Goal: Information Seeking & Learning: Learn about a topic

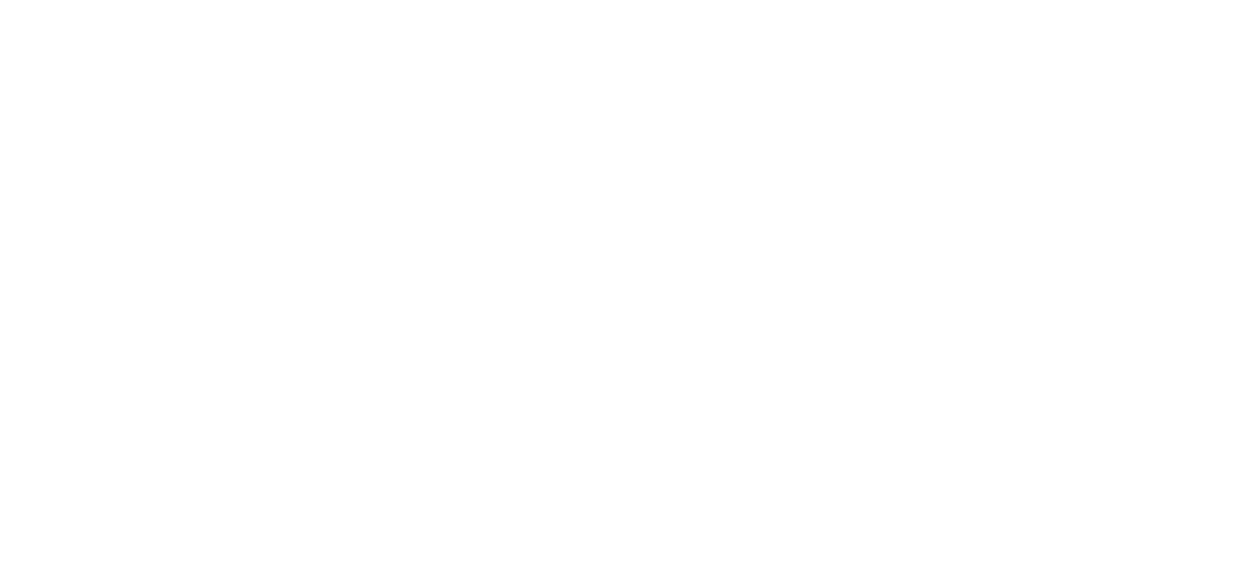
select select "Song"
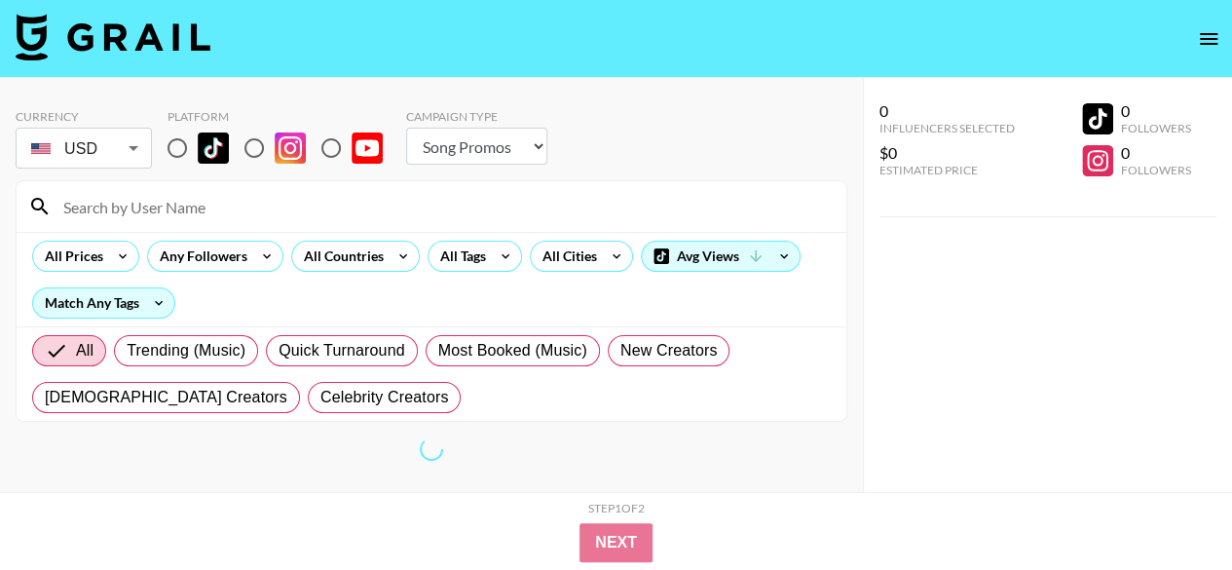
scroll to position [78, 0]
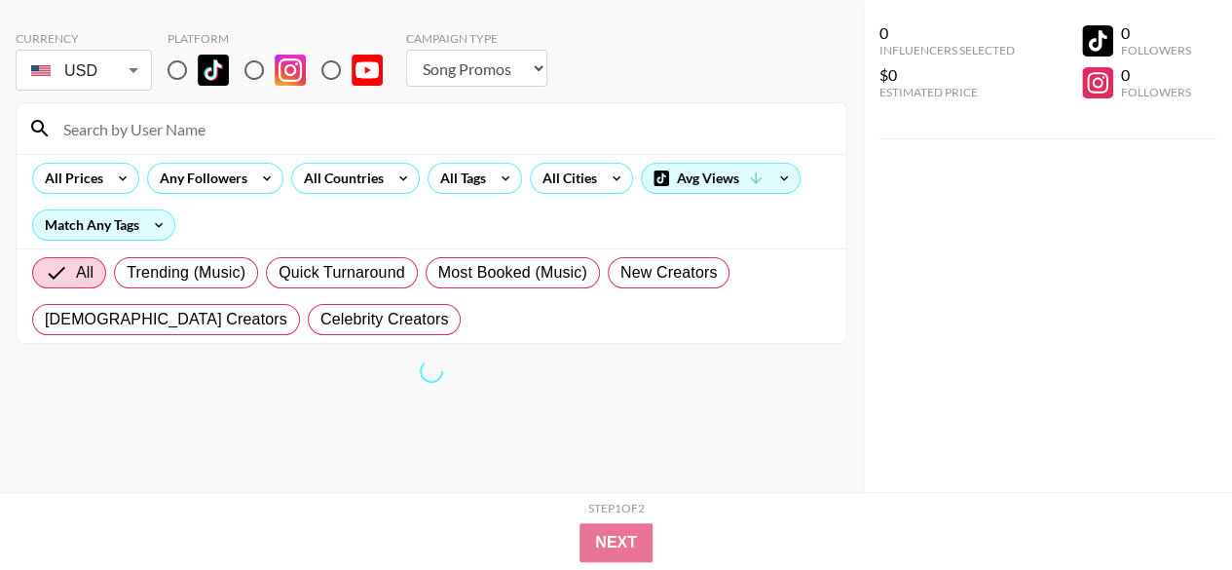
click at [199, 65] on img at bounding box center [213, 70] width 31 height 31
click at [198, 65] on input "radio" at bounding box center [177, 70] width 41 height 41
radio input "true"
click at [183, 61] on input "radio" at bounding box center [177, 70] width 41 height 41
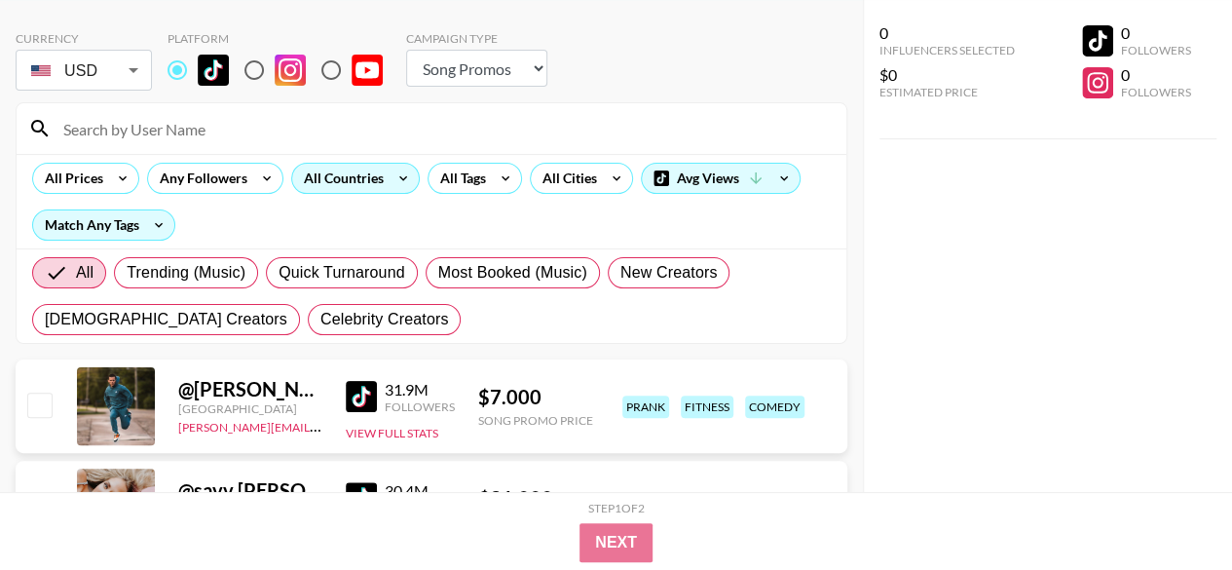
click at [331, 185] on div "All Countries" at bounding box center [339, 178] width 95 height 29
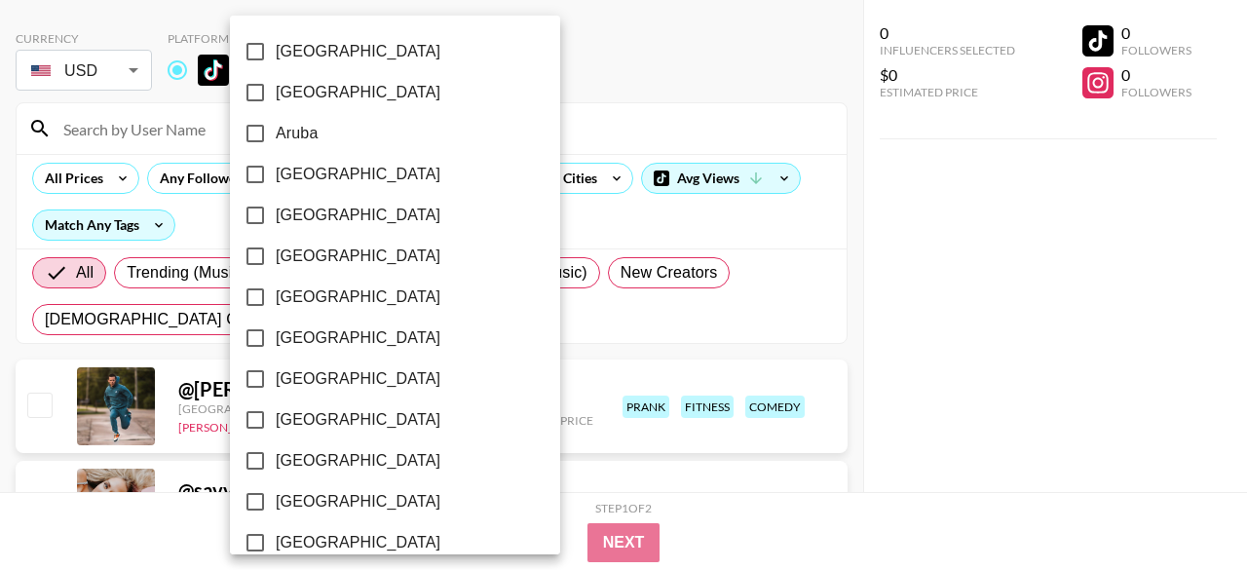
click at [286, 336] on span "[GEOGRAPHIC_DATA]" at bounding box center [358, 337] width 165 height 23
click at [276, 336] on input "[GEOGRAPHIC_DATA]" at bounding box center [255, 338] width 41 height 41
checkbox input "true"
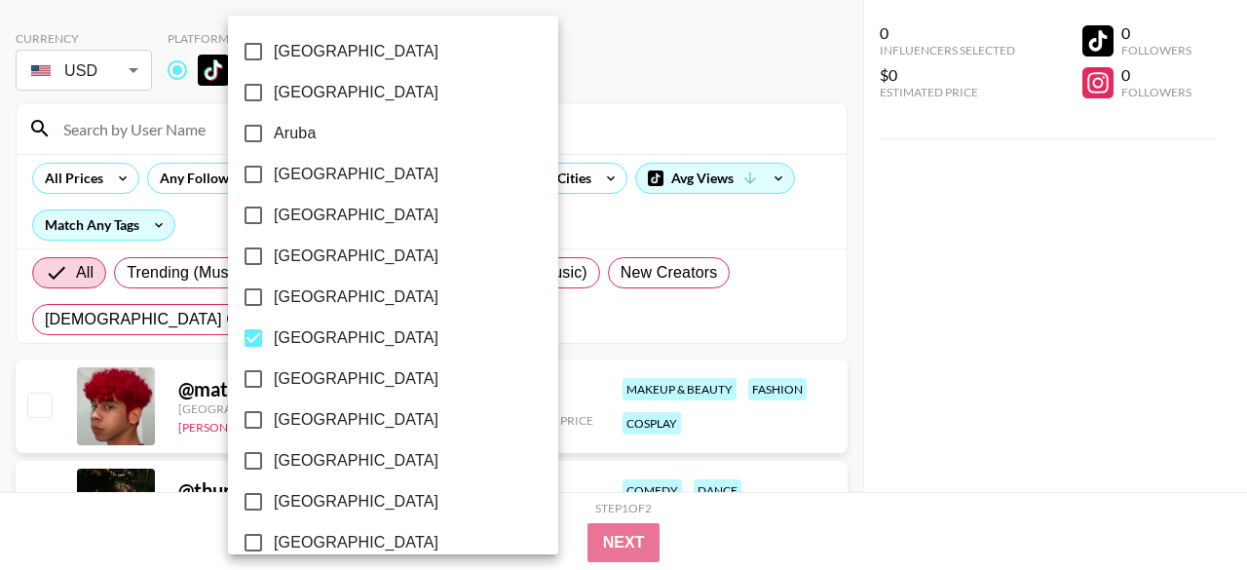
click at [522, 325] on div at bounding box center [623, 285] width 1247 height 570
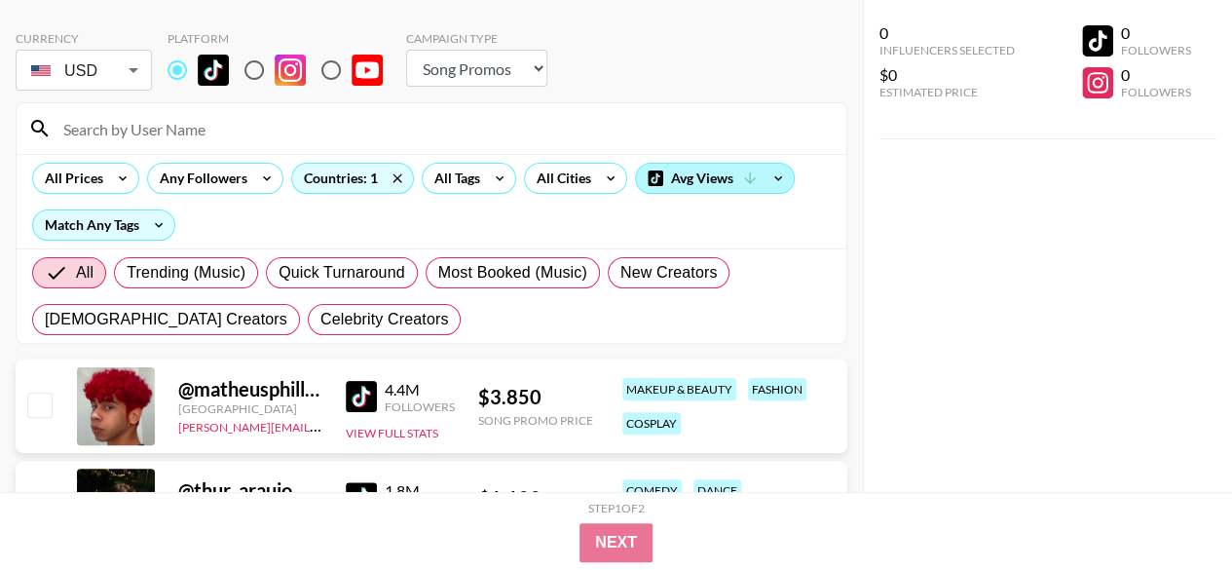
click at [731, 176] on div "Avg Views" at bounding box center [715, 178] width 158 height 29
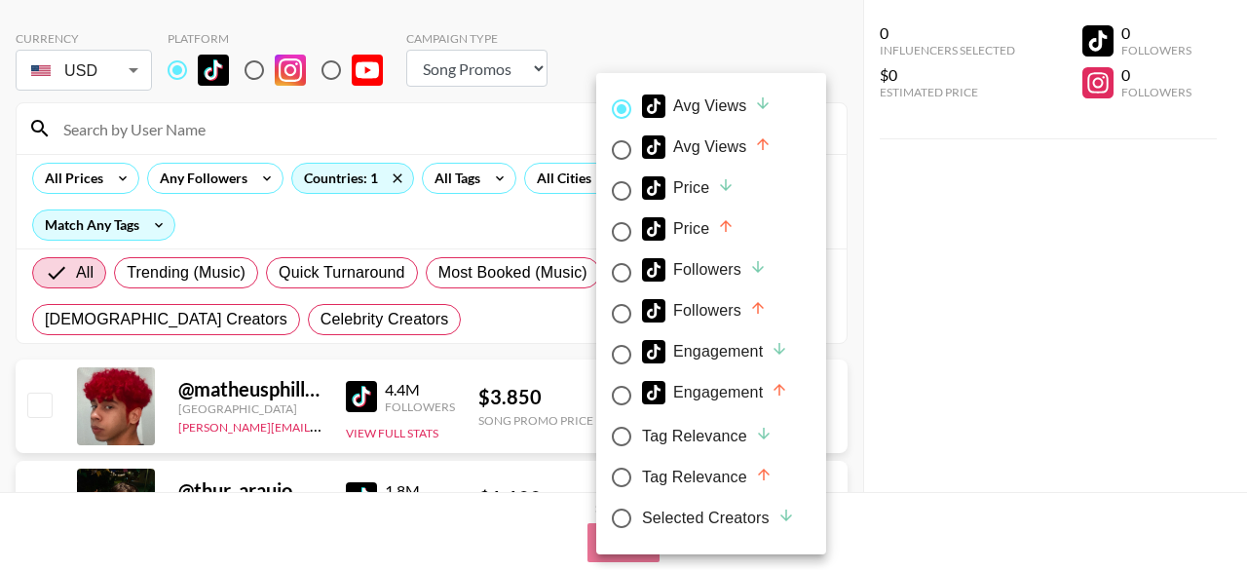
click at [738, 351] on div "Engagement" at bounding box center [715, 351] width 146 height 23
click at [642, 351] on input "Engagement" at bounding box center [621, 354] width 41 height 41
radio input "true"
radio input "false"
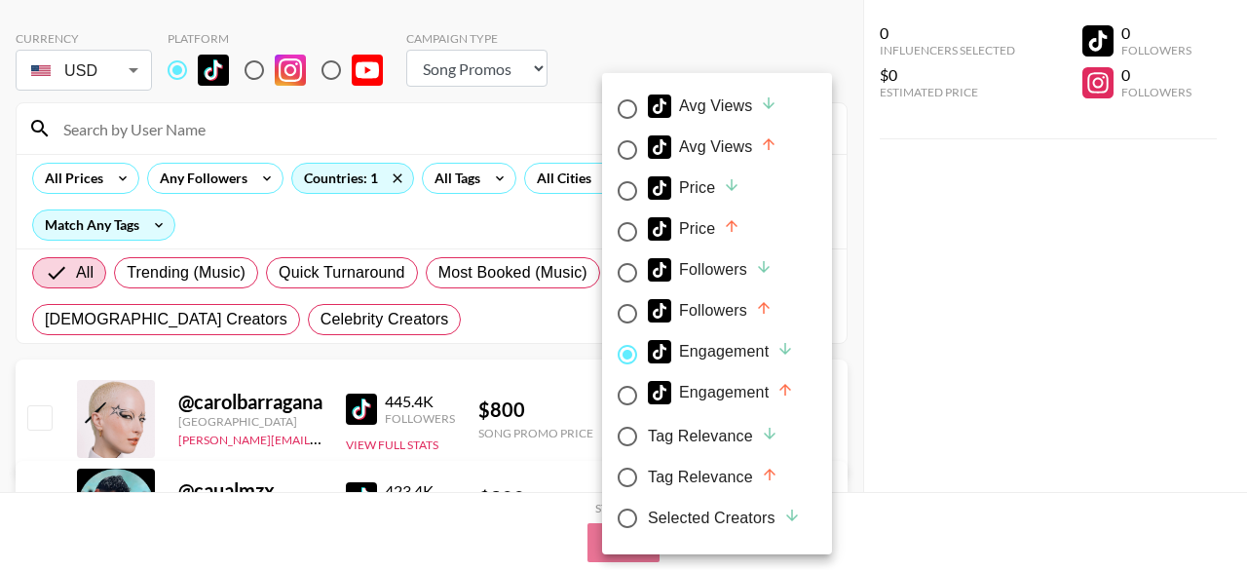
click at [904, 305] on div at bounding box center [623, 285] width 1247 height 570
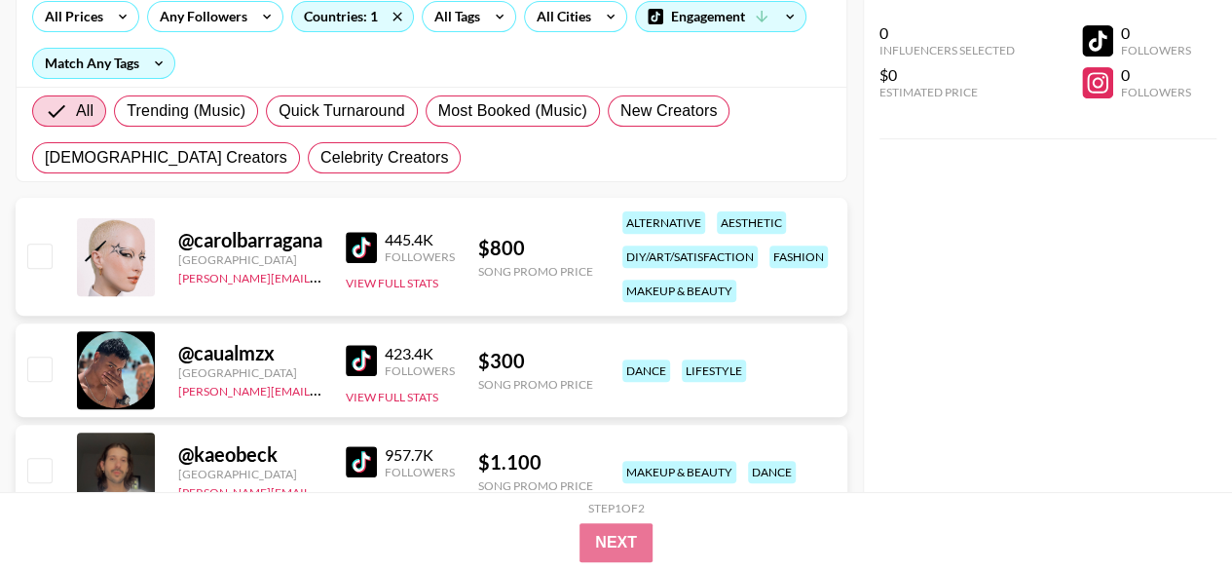
scroll to position [241, 0]
click at [410, 279] on button "View Full Stats" at bounding box center [392, 282] width 93 height 15
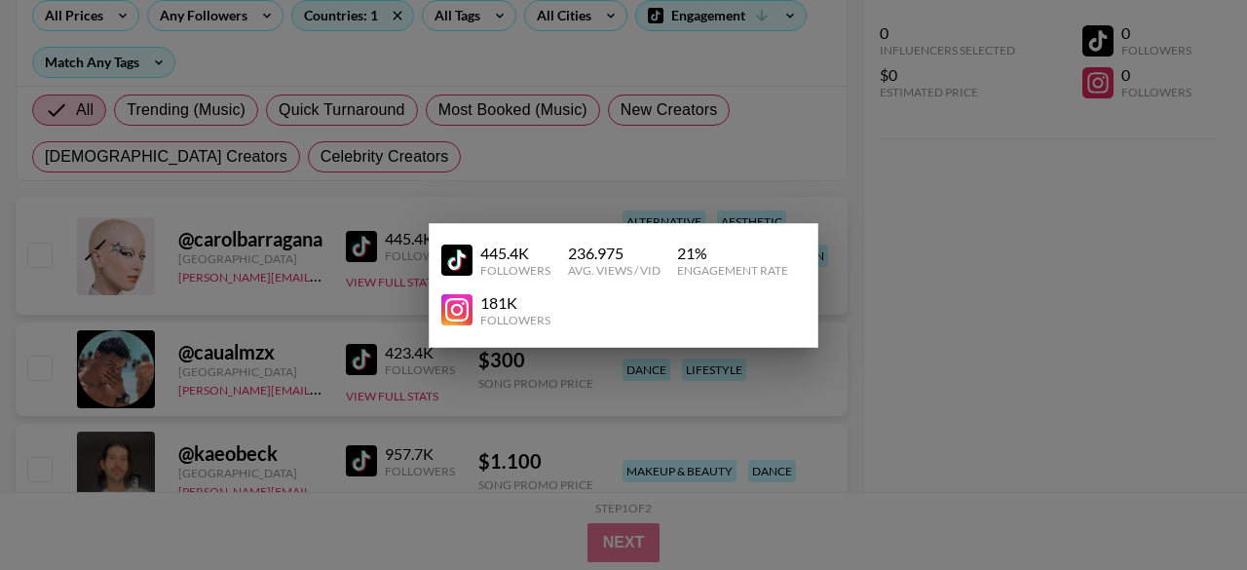
click at [964, 311] on div at bounding box center [623, 285] width 1247 height 570
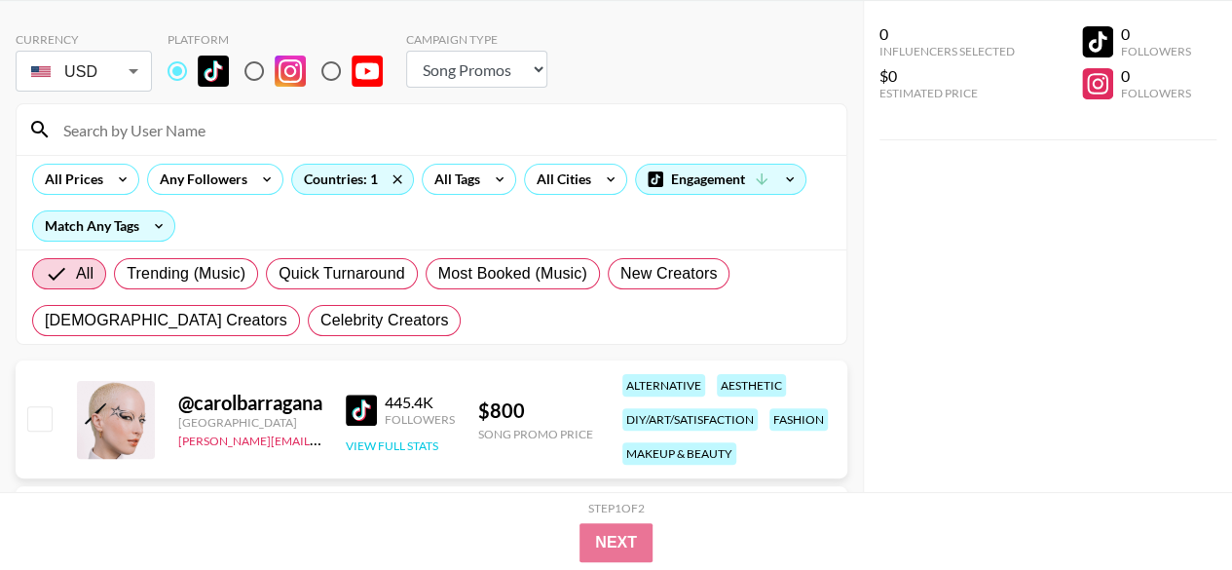
scroll to position [301, 0]
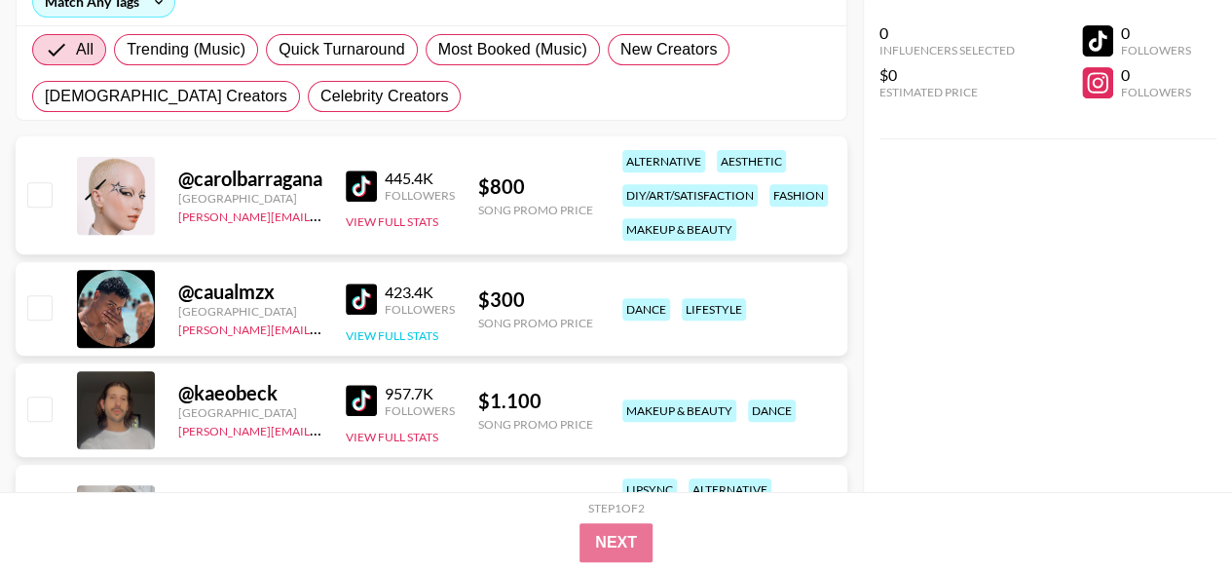
click at [382, 333] on button "View Full Stats" at bounding box center [392, 335] width 93 height 15
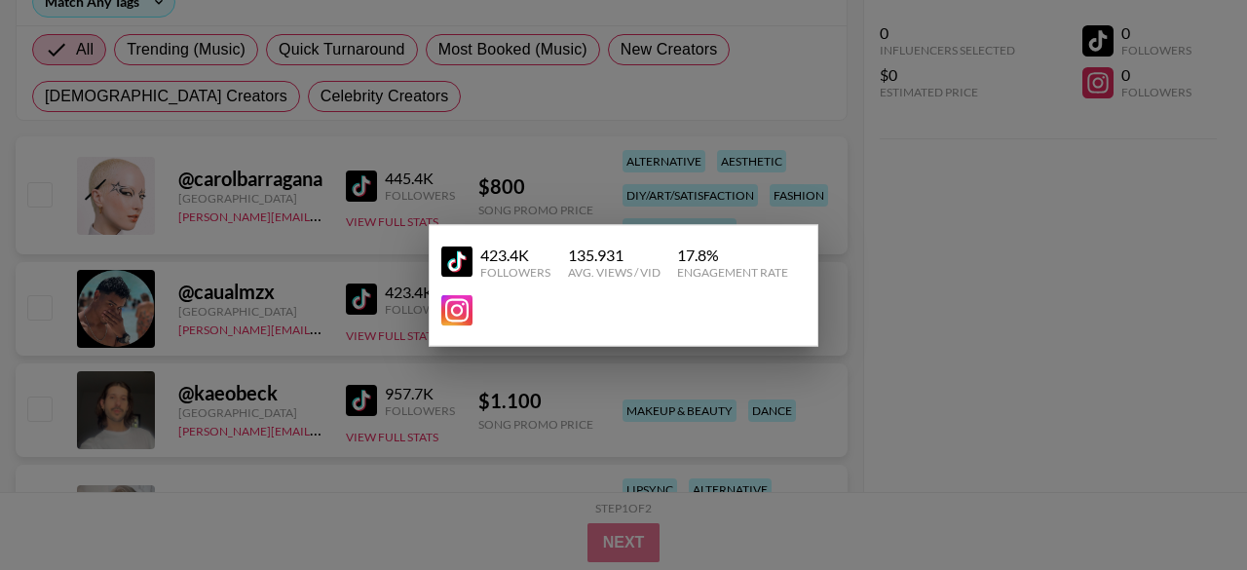
click at [357, 294] on div at bounding box center [623, 285] width 1247 height 570
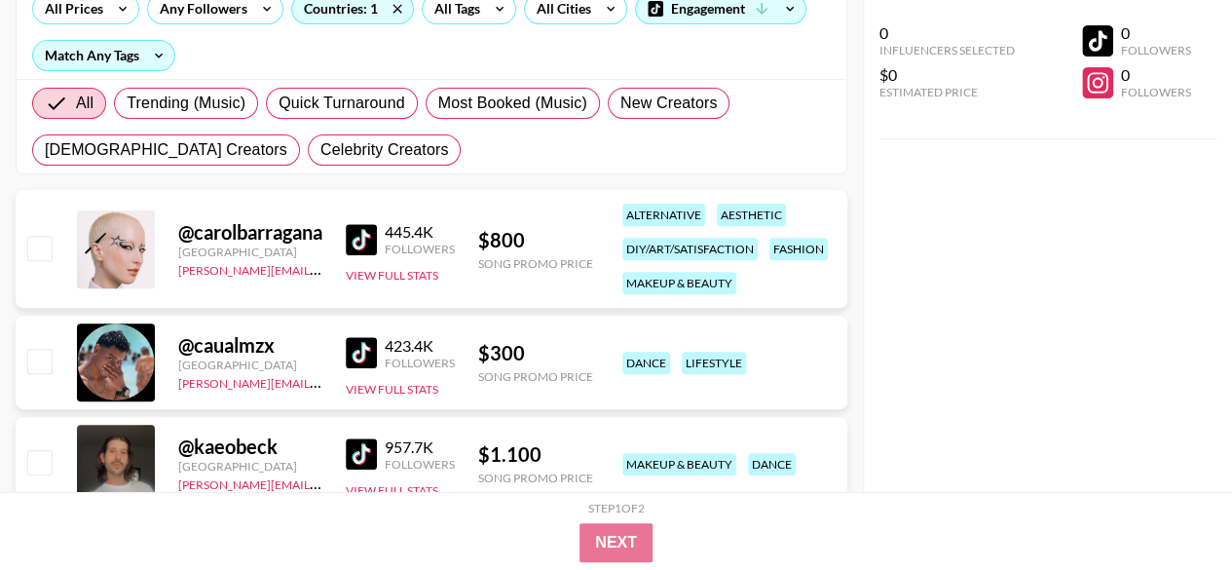
scroll to position [246, 0]
click at [408, 387] on button "View Full Stats" at bounding box center [392, 390] width 93 height 15
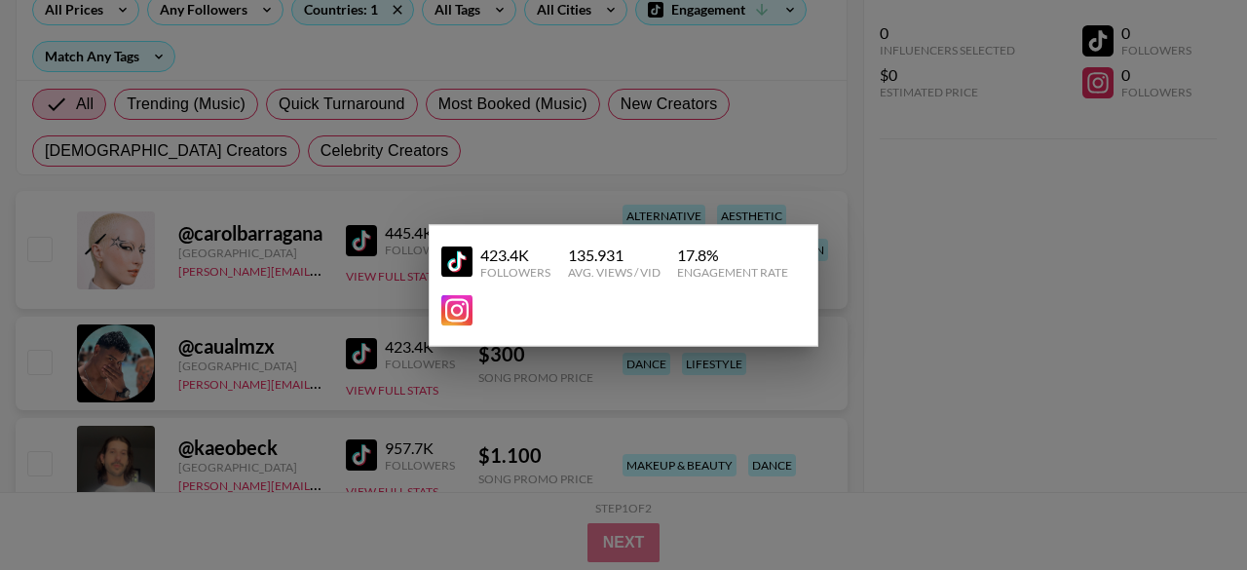
click at [931, 433] on div at bounding box center [623, 285] width 1247 height 570
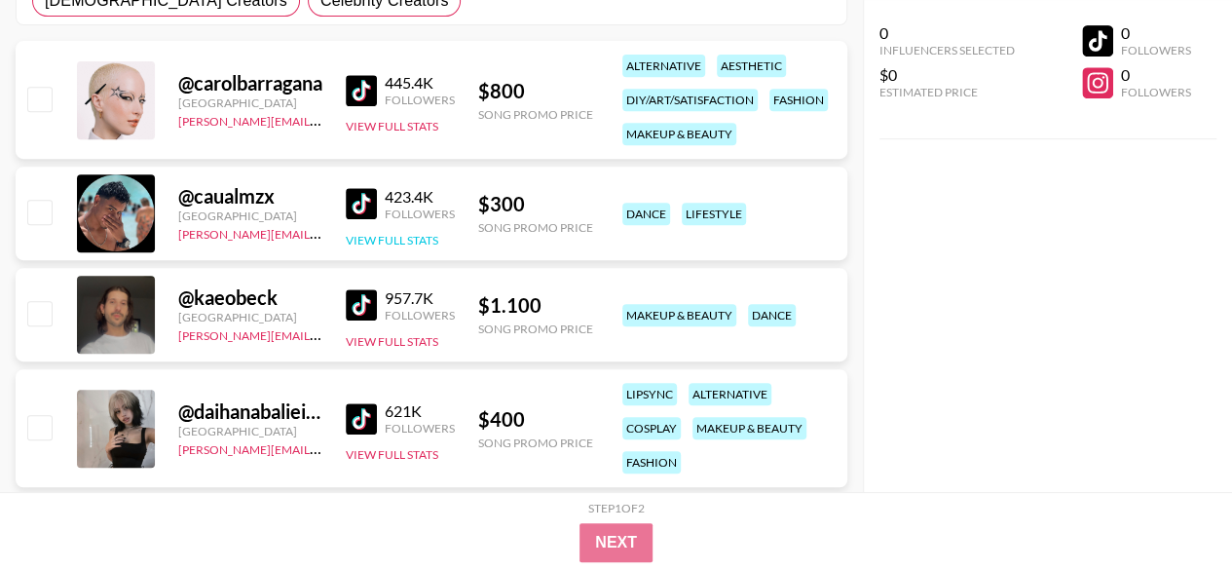
scroll to position [397, 0]
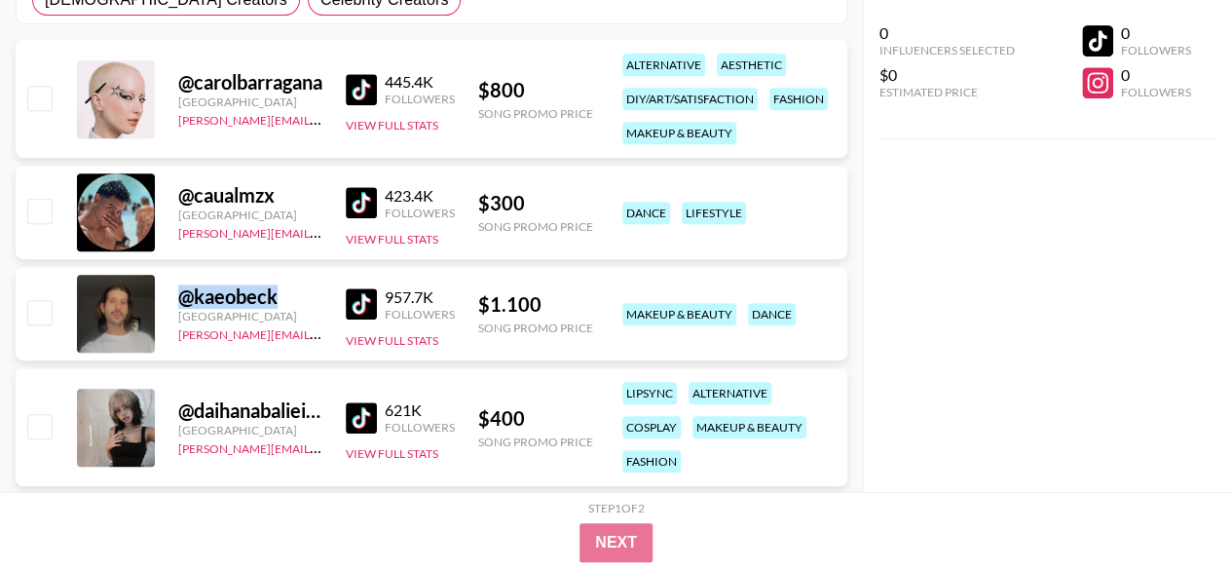
drag, startPoint x: 363, startPoint y: 308, endPoint x: 182, endPoint y: 295, distance: 181.6
click at [182, 295] on div "@ kaeobeck" at bounding box center [250, 296] width 144 height 24
copy div "@ kaeobeck"
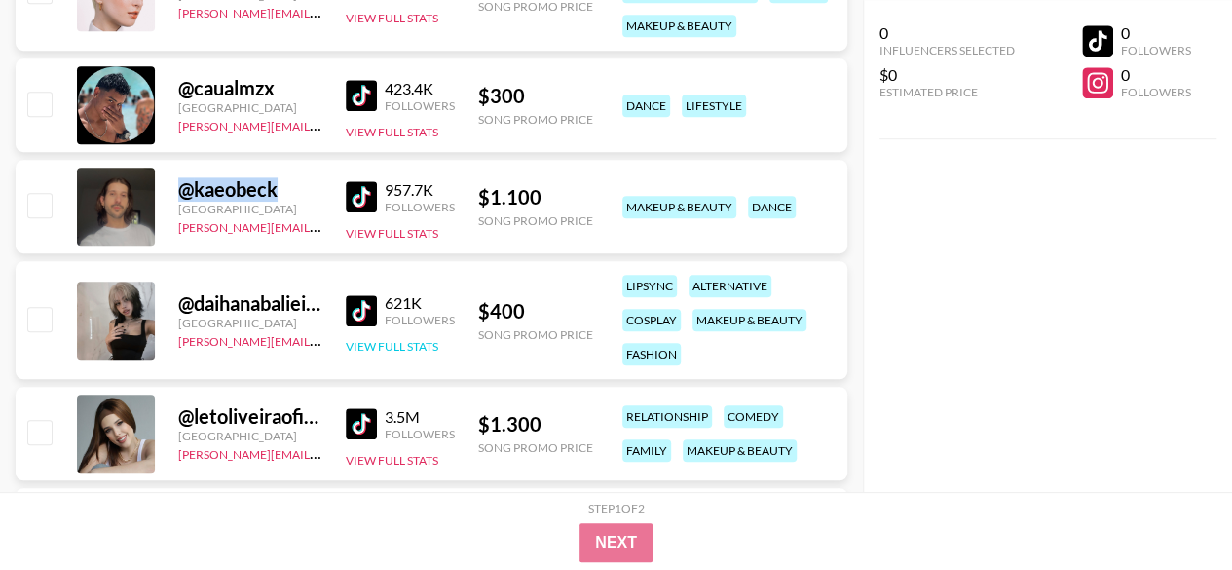
click at [384, 347] on button "View Full Stats" at bounding box center [392, 346] width 93 height 15
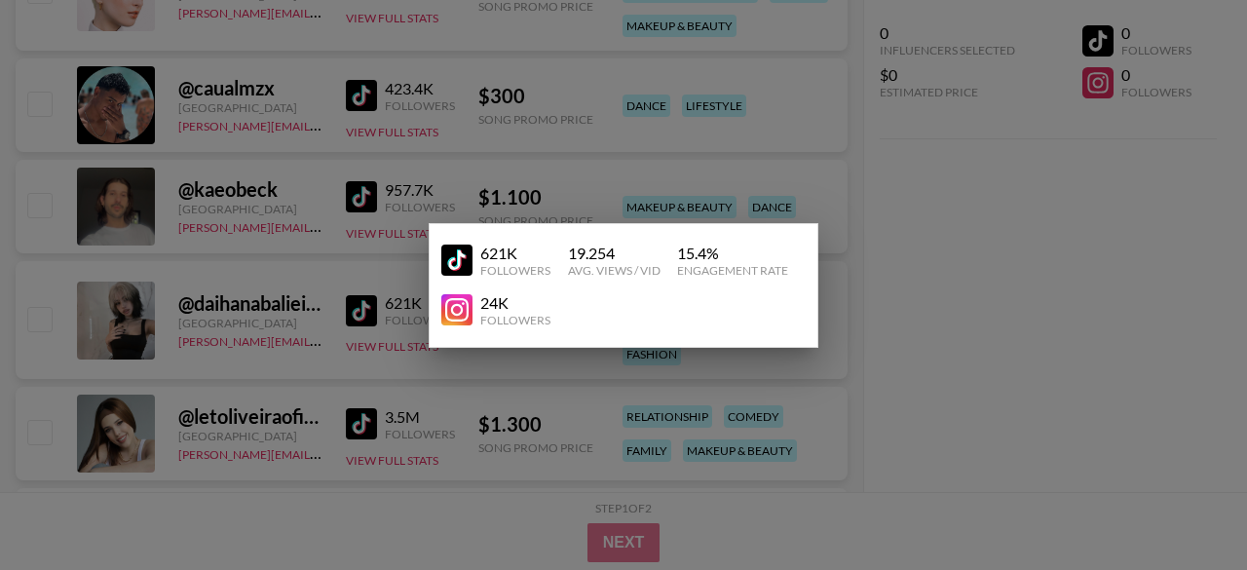
drag, startPoint x: 363, startPoint y: 309, endPoint x: 306, endPoint y: 330, distance: 61.3
click at [306, 330] on div at bounding box center [623, 285] width 1247 height 570
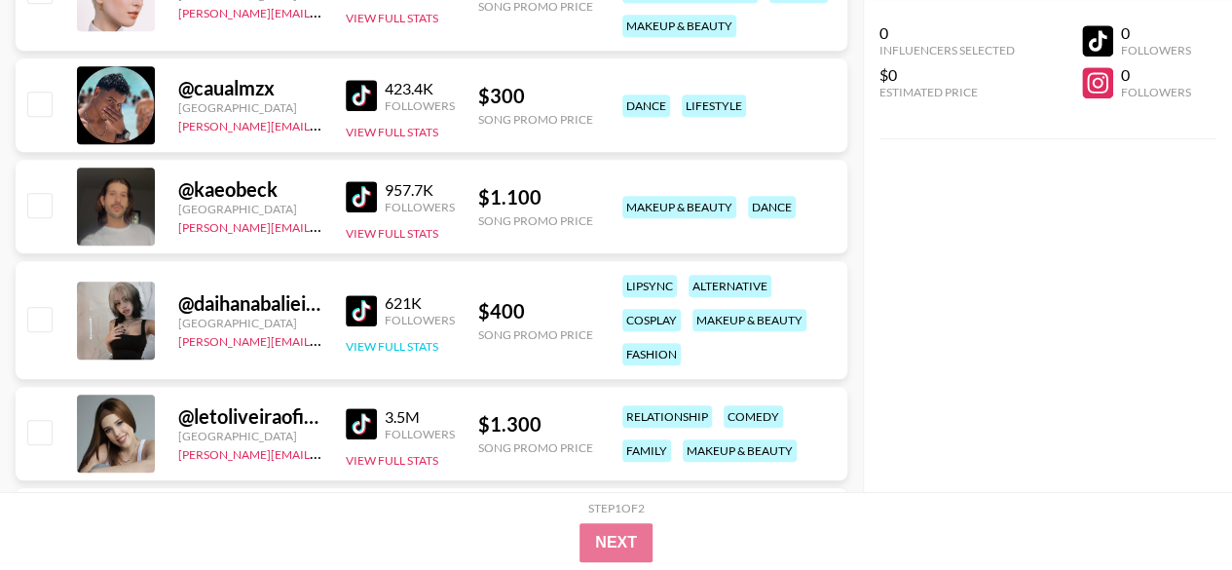
click at [412, 350] on button "View Full Stats" at bounding box center [392, 346] width 93 height 15
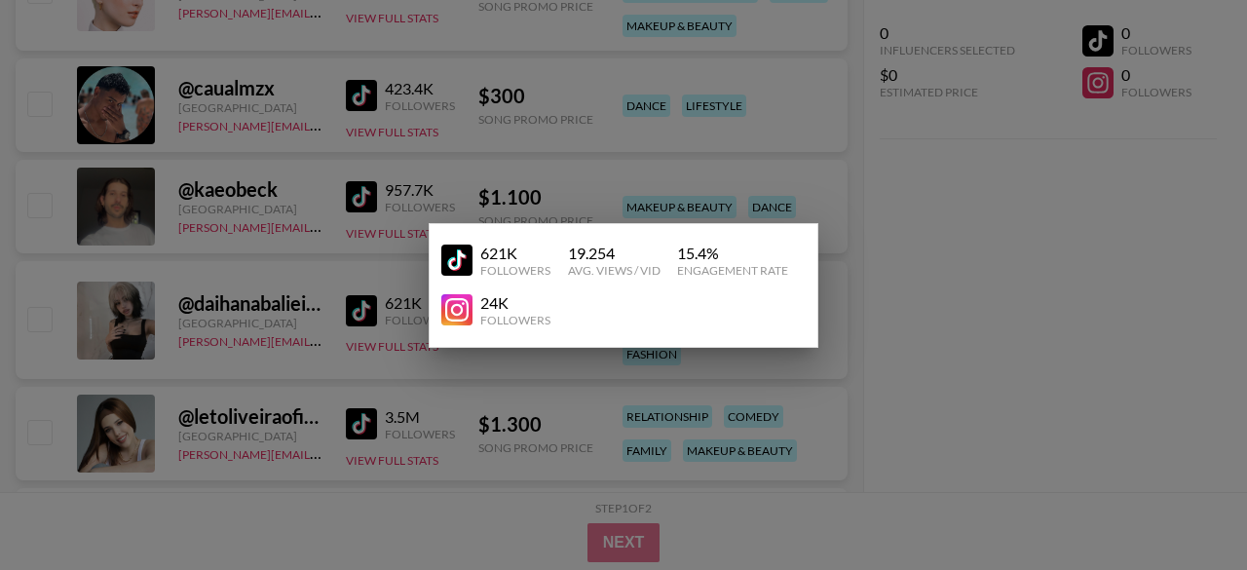
click at [391, 350] on div at bounding box center [623, 285] width 1247 height 570
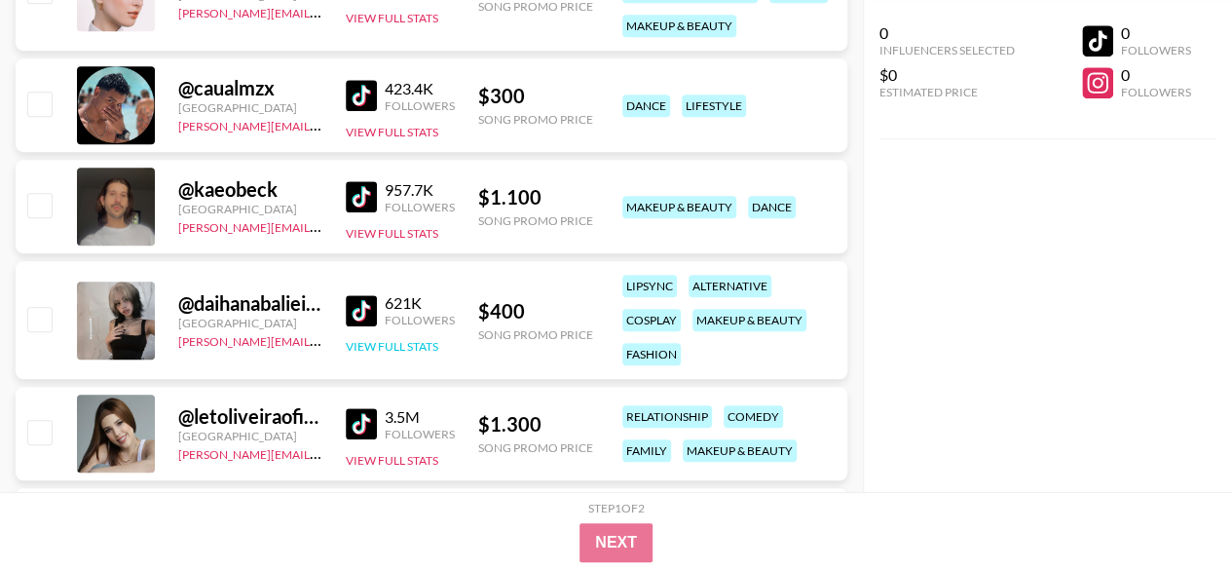
click at [372, 348] on button "View Full Stats" at bounding box center [392, 346] width 93 height 15
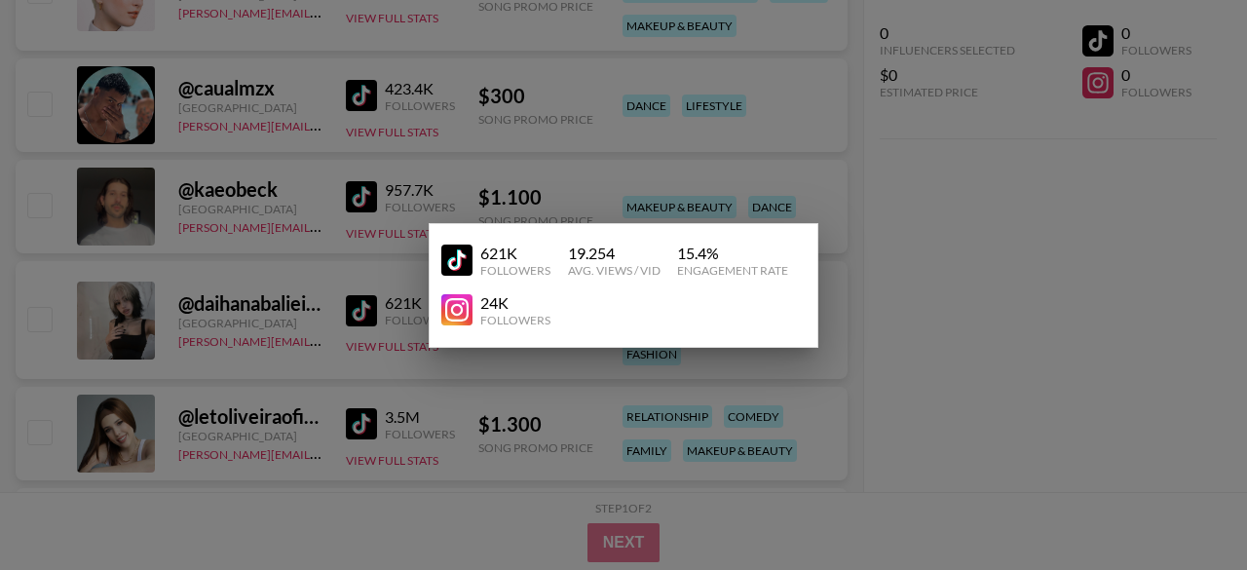
click at [947, 422] on div at bounding box center [623, 285] width 1247 height 570
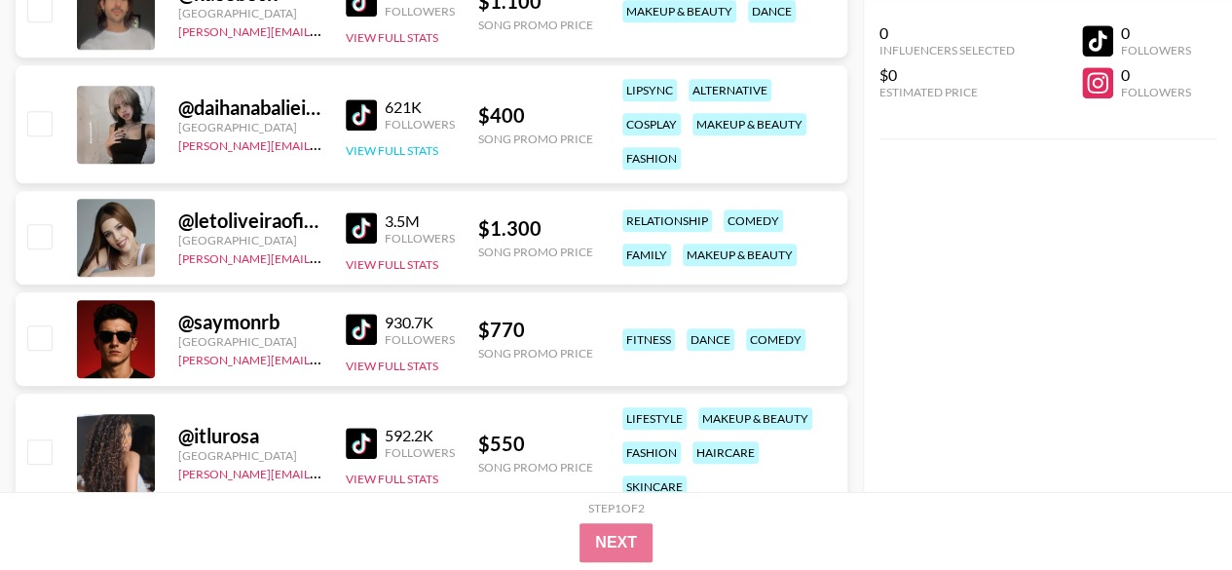
scroll to position [702, 0]
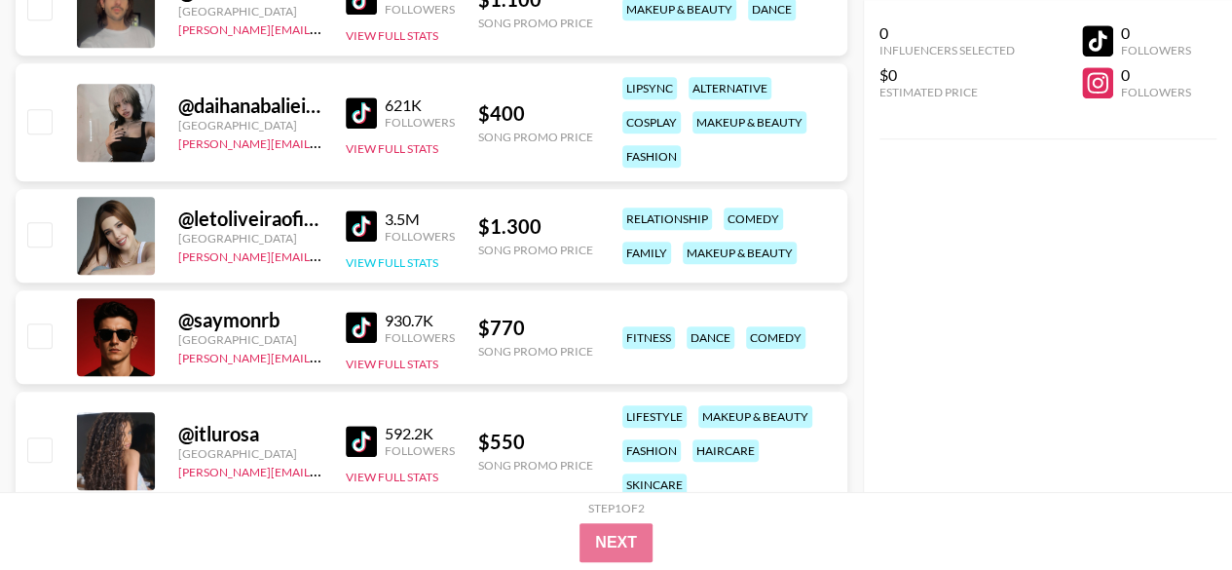
click at [426, 262] on button "View Full Stats" at bounding box center [392, 262] width 93 height 15
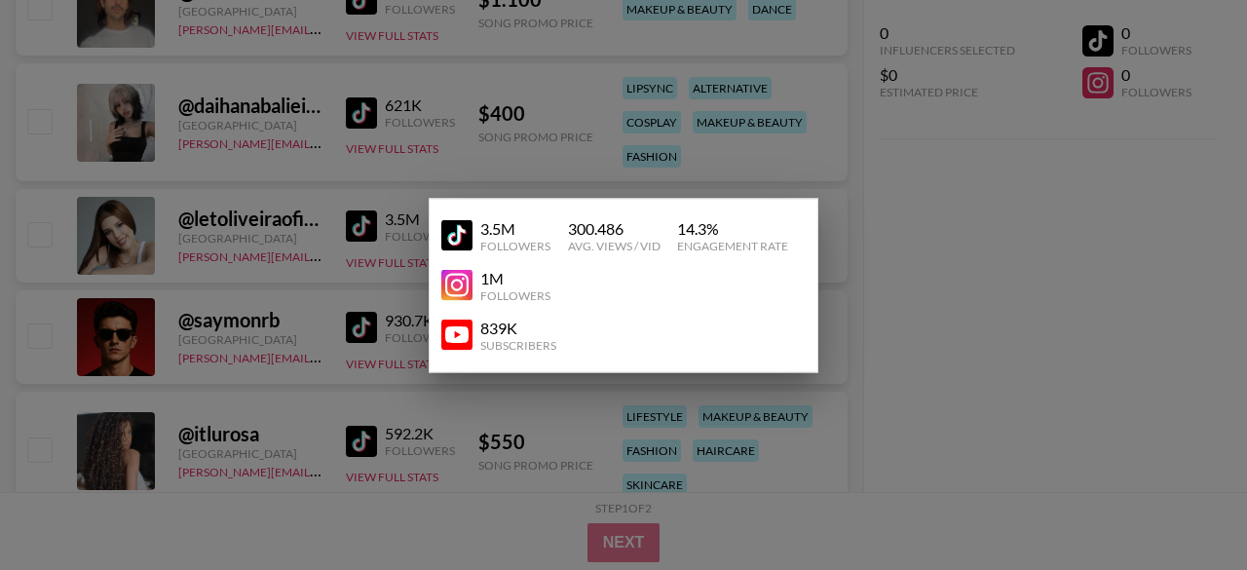
click at [963, 350] on div at bounding box center [623, 285] width 1247 height 570
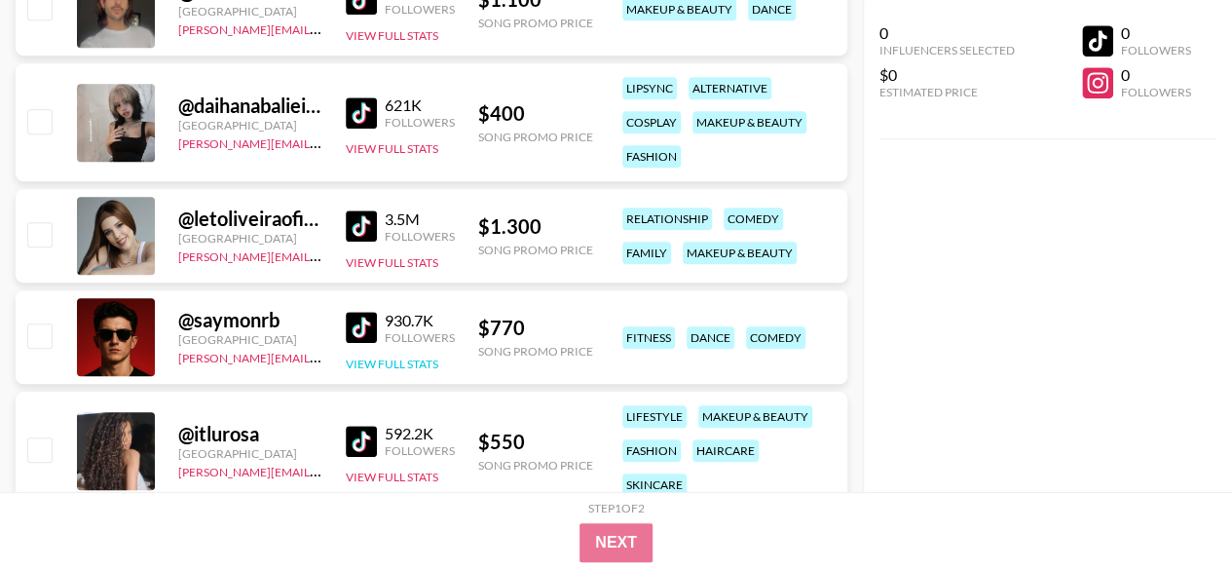
click at [408, 363] on button "View Full Stats" at bounding box center [392, 363] width 93 height 15
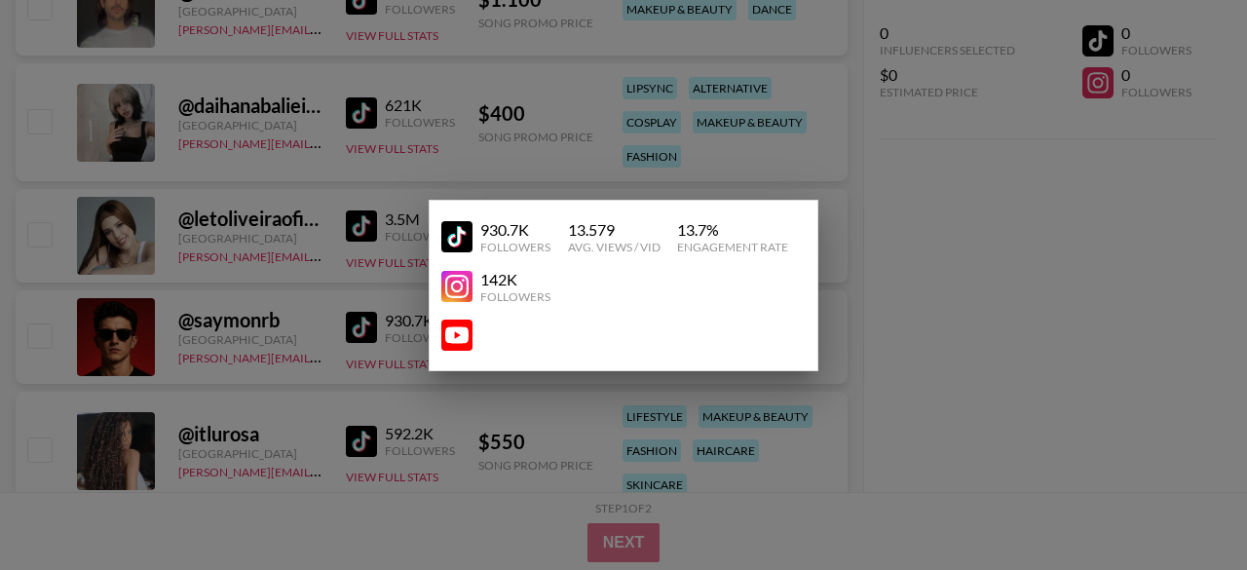
click at [936, 407] on div at bounding box center [623, 285] width 1247 height 570
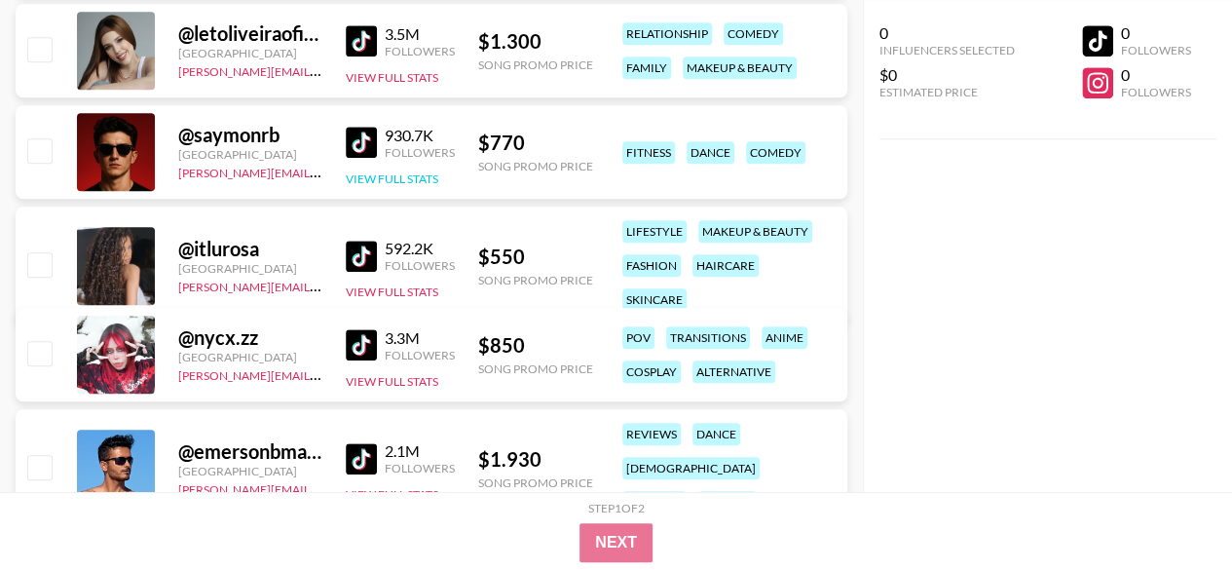
scroll to position [889, 0]
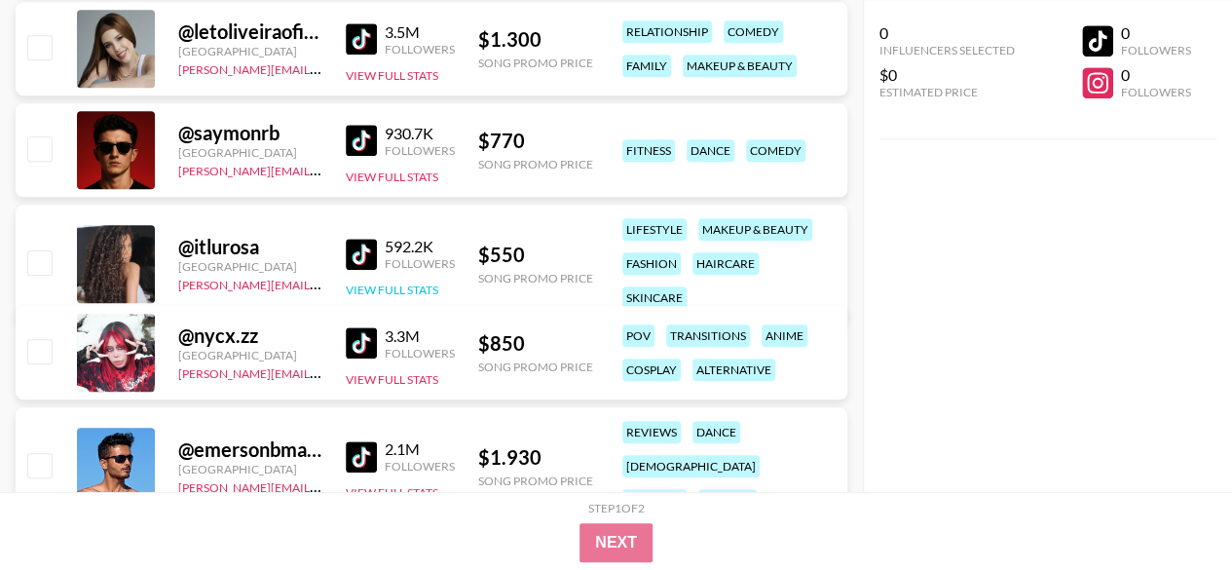
click at [419, 282] on button "View Full Stats" at bounding box center [392, 289] width 93 height 15
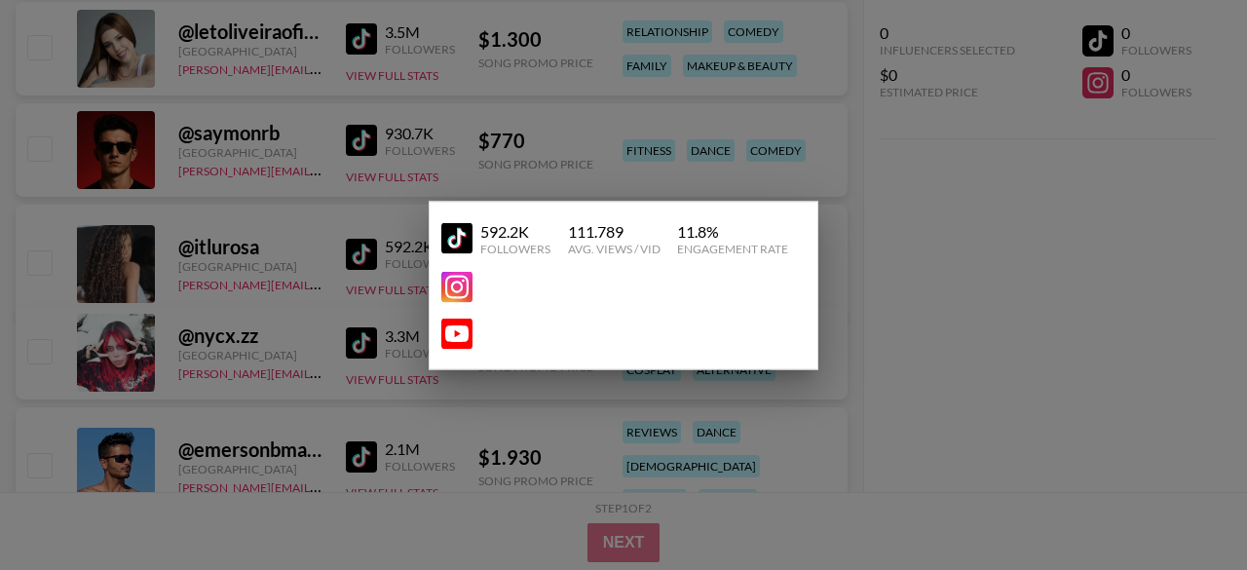
click at [885, 372] on div at bounding box center [623, 285] width 1247 height 570
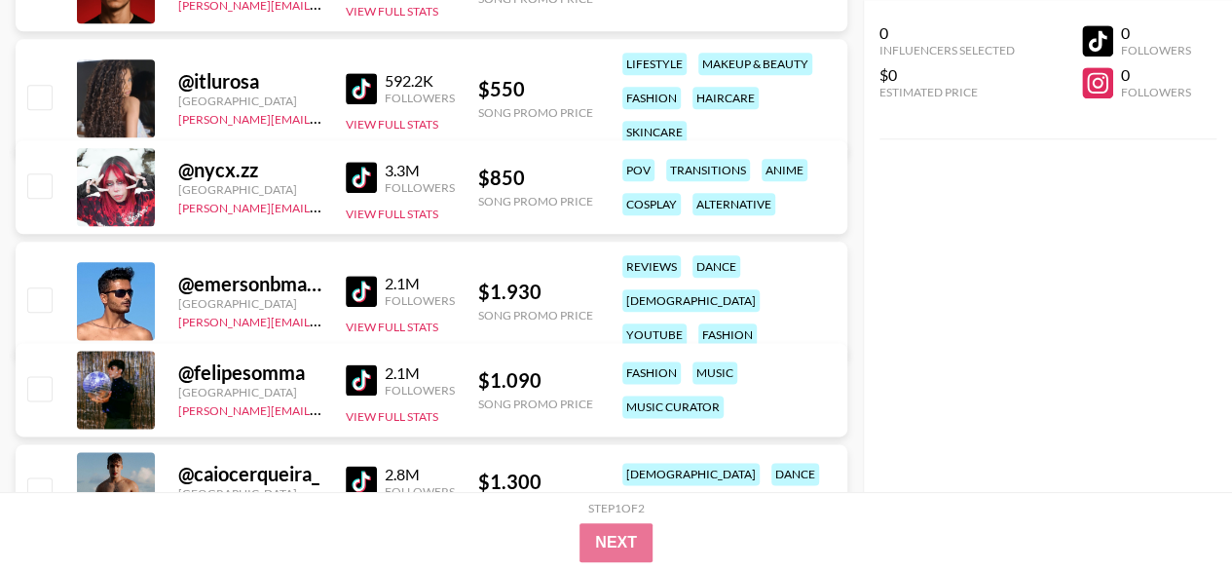
scroll to position [1059, 0]
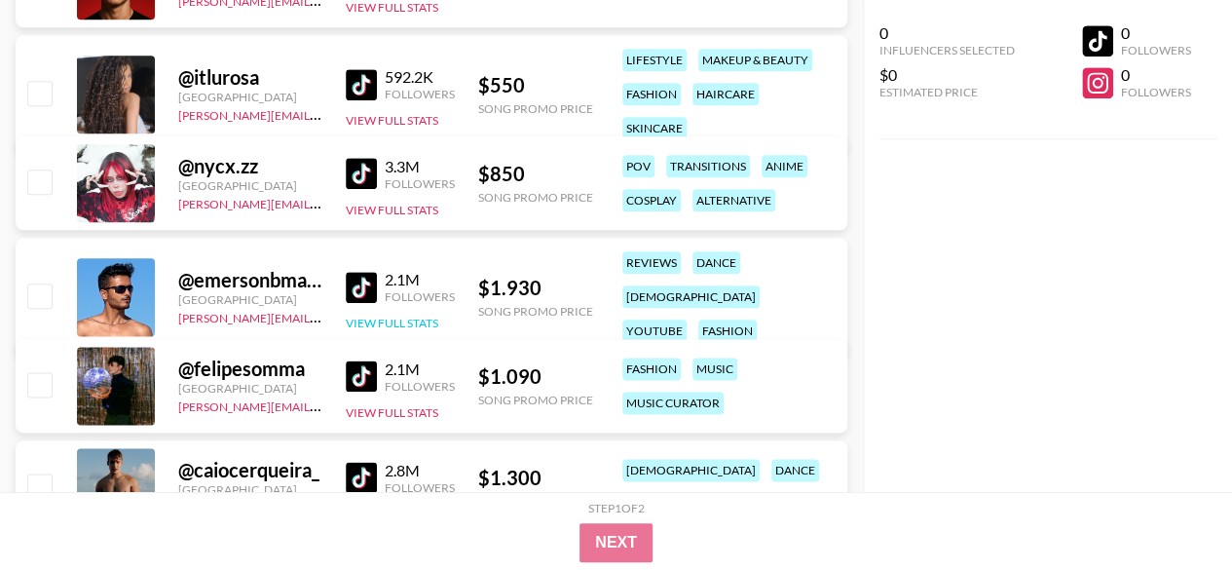
click at [395, 316] on button "View Full Stats" at bounding box center [392, 323] width 93 height 15
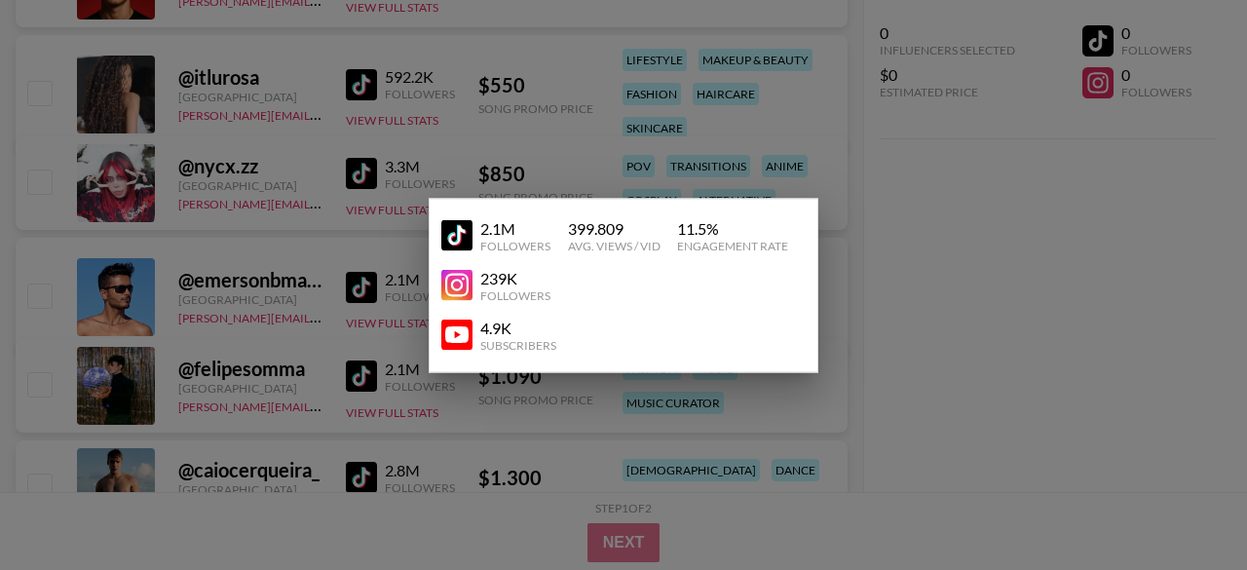
click at [925, 404] on div at bounding box center [623, 285] width 1247 height 570
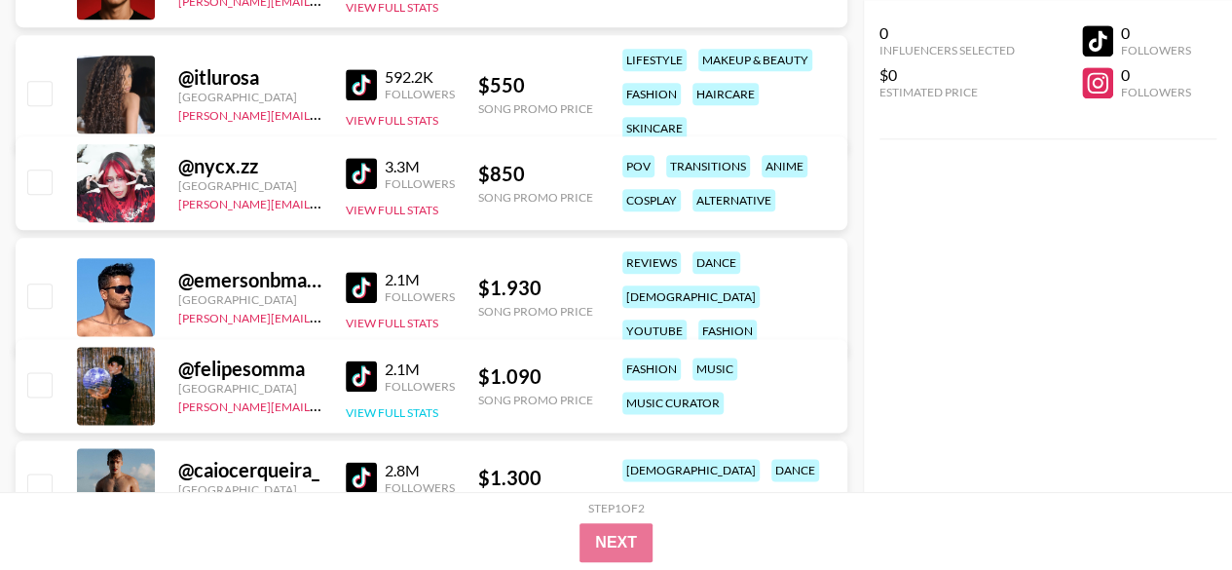
click at [405, 410] on button "View Full Stats" at bounding box center [392, 412] width 93 height 15
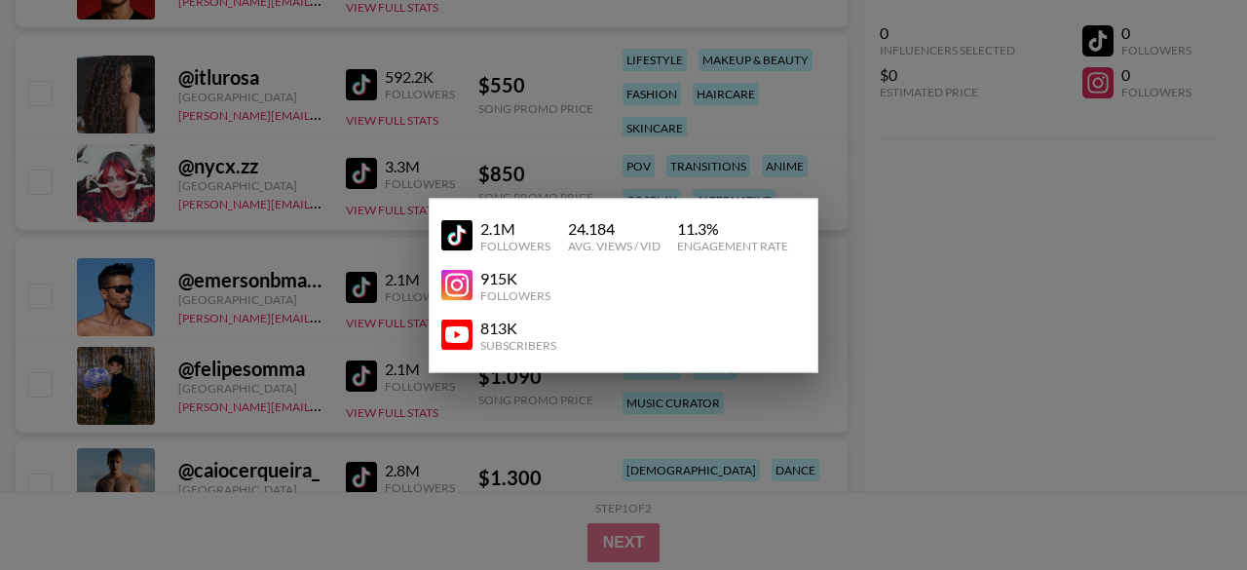
drag, startPoint x: 364, startPoint y: 374, endPoint x: 343, endPoint y: 381, distance: 22.5
click at [343, 381] on div at bounding box center [623, 285] width 1247 height 570
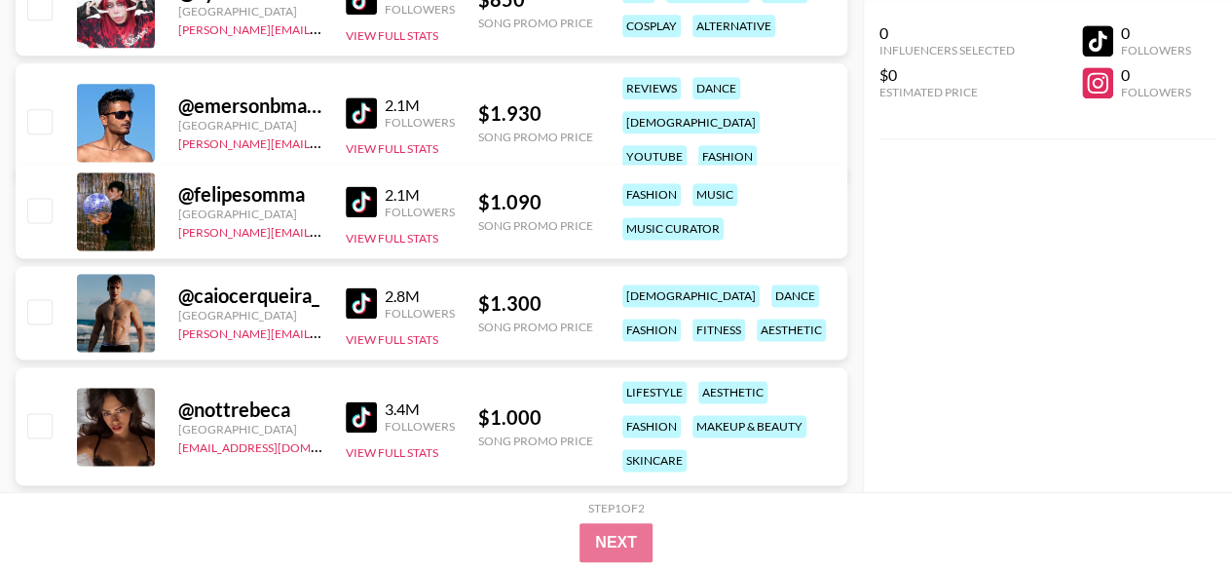
scroll to position [1236, 0]
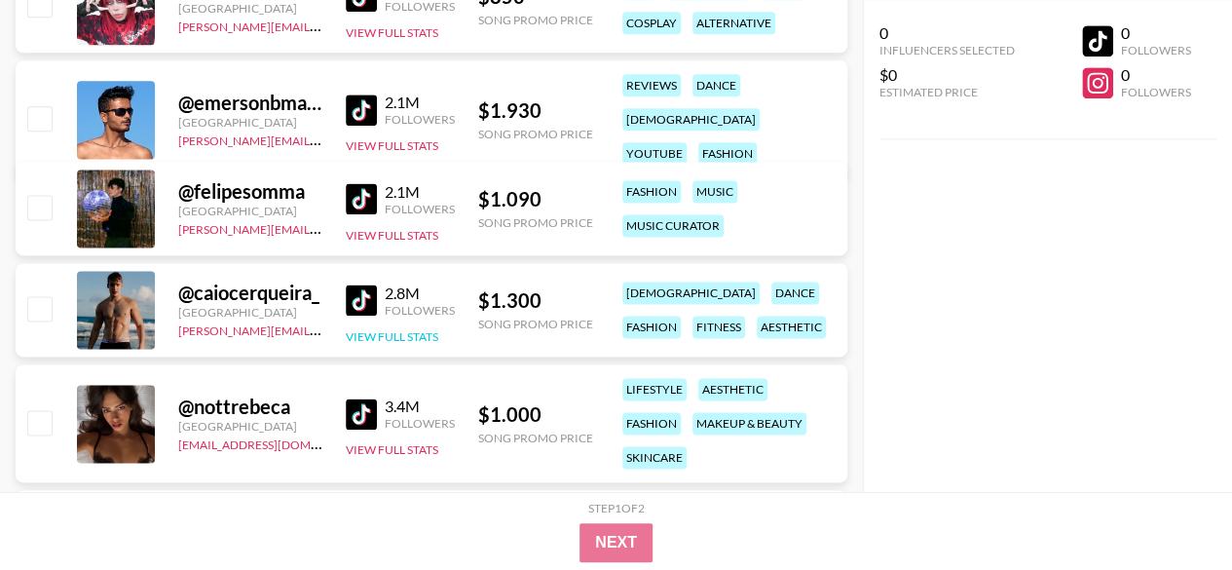
click at [419, 340] on button "View Full Stats" at bounding box center [392, 336] width 93 height 15
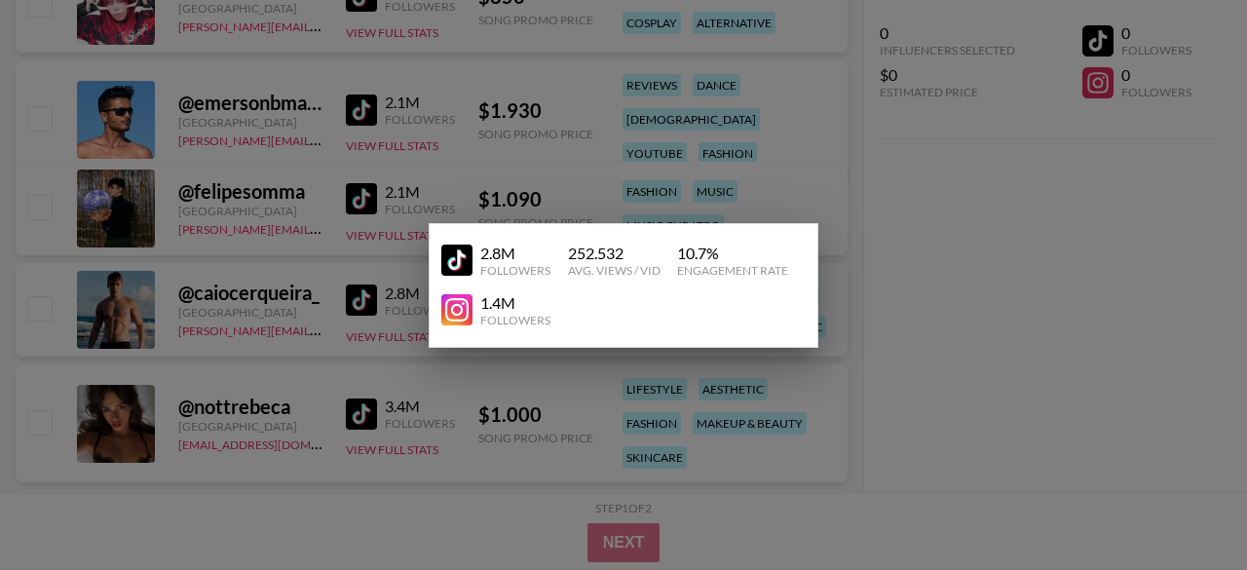
click at [828, 454] on div at bounding box center [623, 285] width 1247 height 570
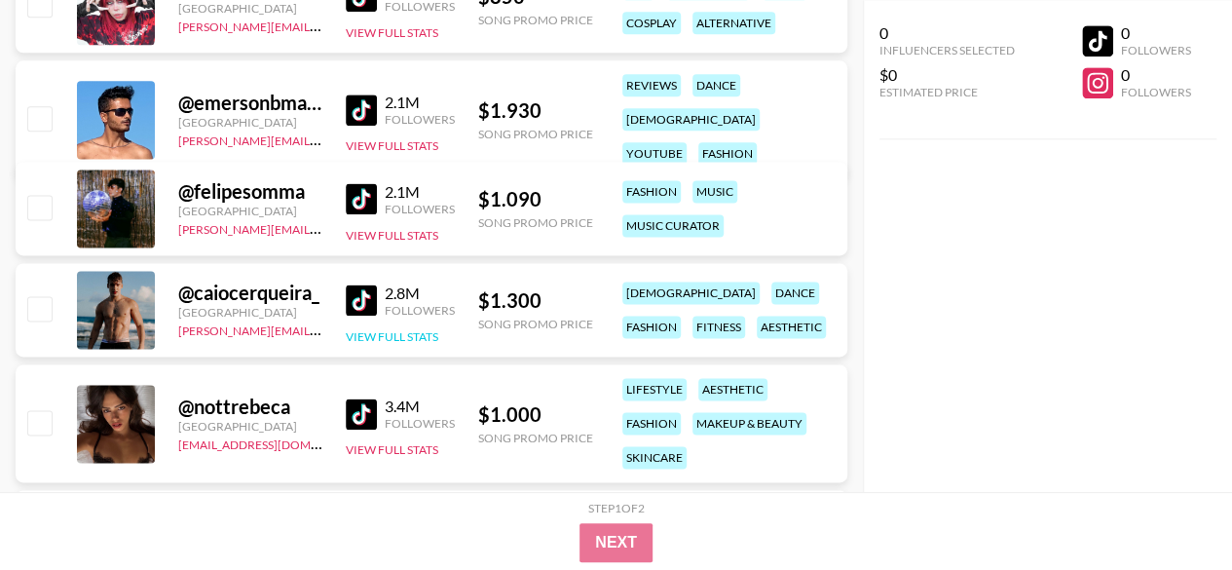
click at [394, 329] on button "View Full Stats" at bounding box center [392, 336] width 93 height 15
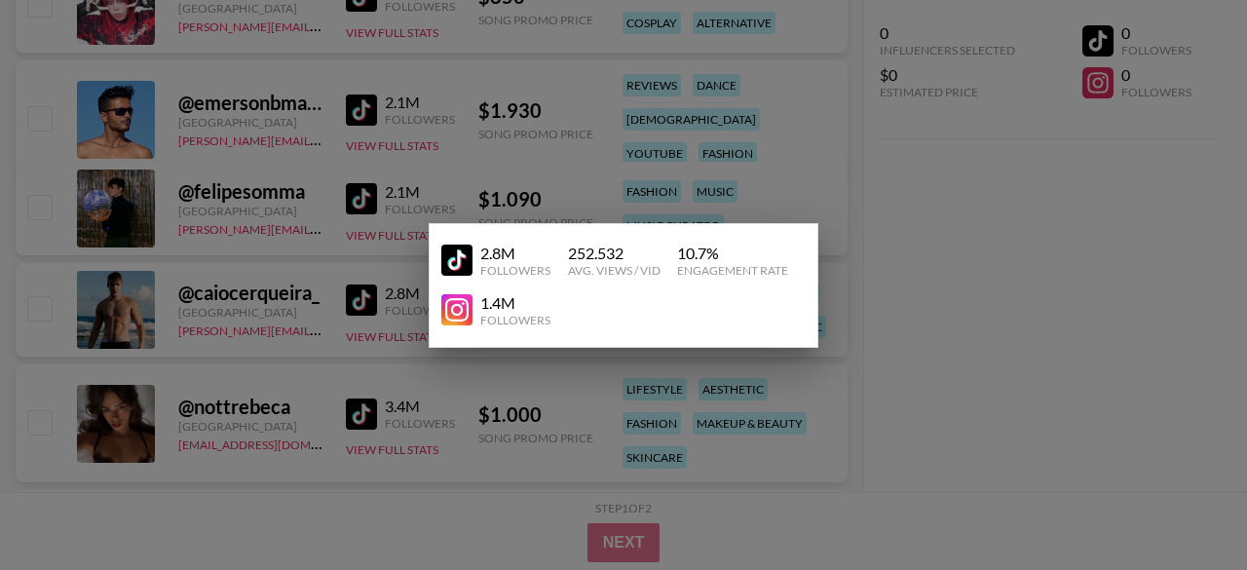
click at [912, 424] on div at bounding box center [623, 285] width 1247 height 570
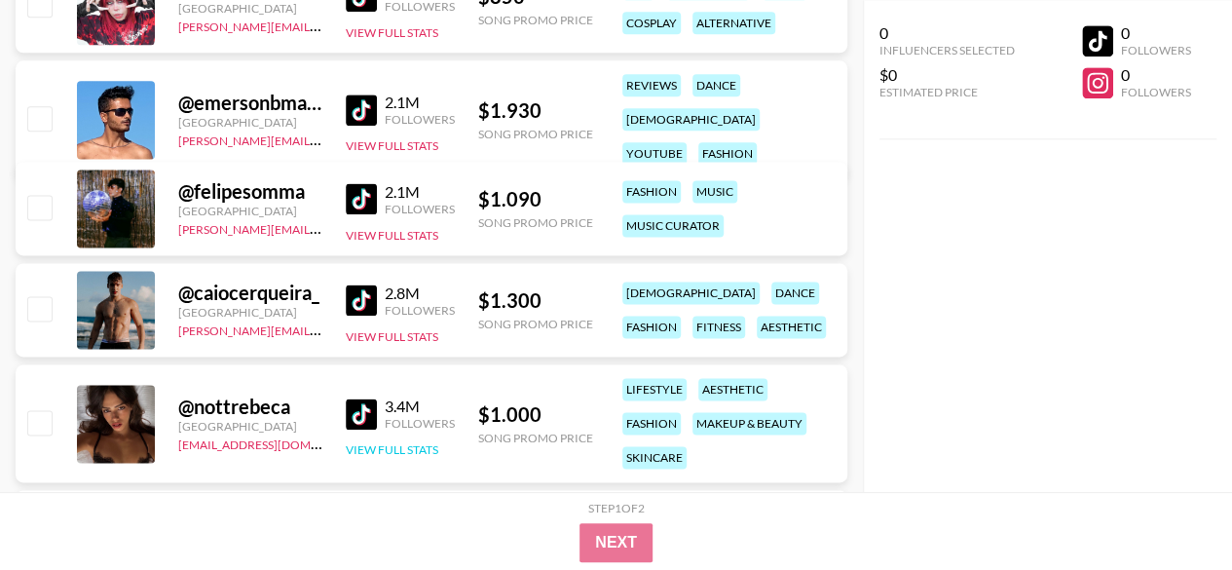
click at [433, 451] on button "View Full Stats" at bounding box center [392, 449] width 93 height 15
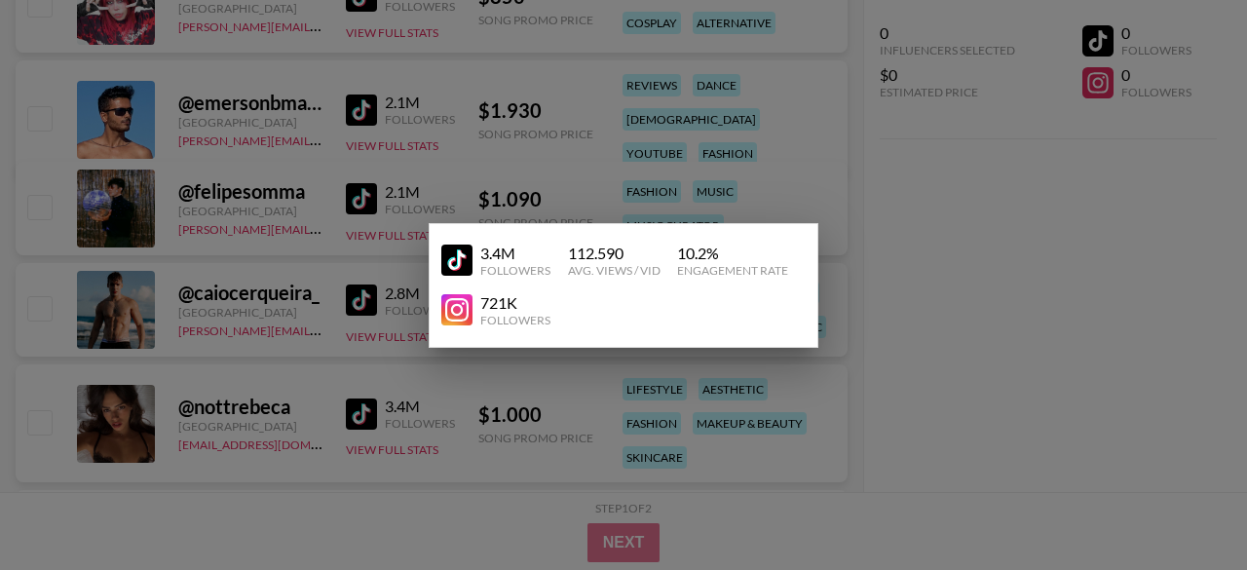
click at [960, 449] on div at bounding box center [623, 285] width 1247 height 570
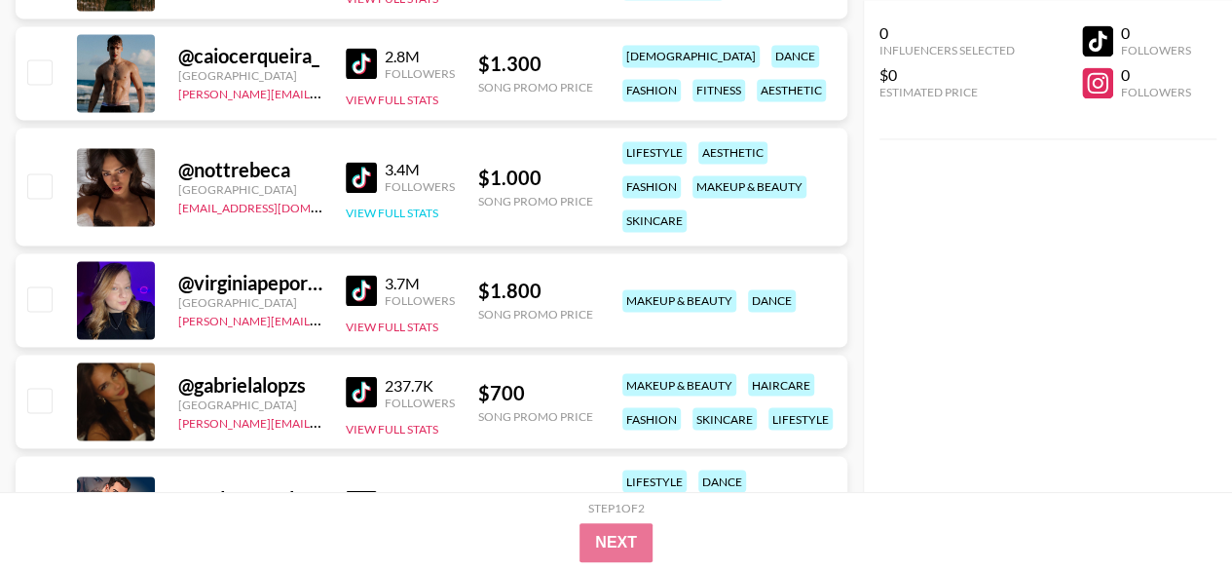
scroll to position [1475, 0]
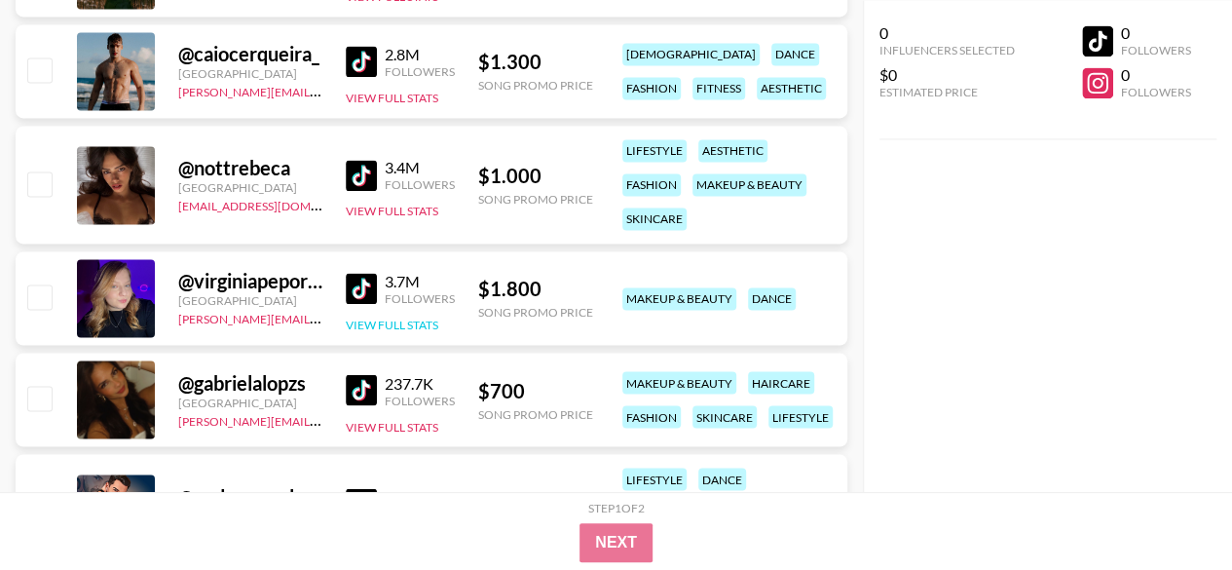
click at [366, 318] on button "View Full Stats" at bounding box center [392, 325] width 93 height 15
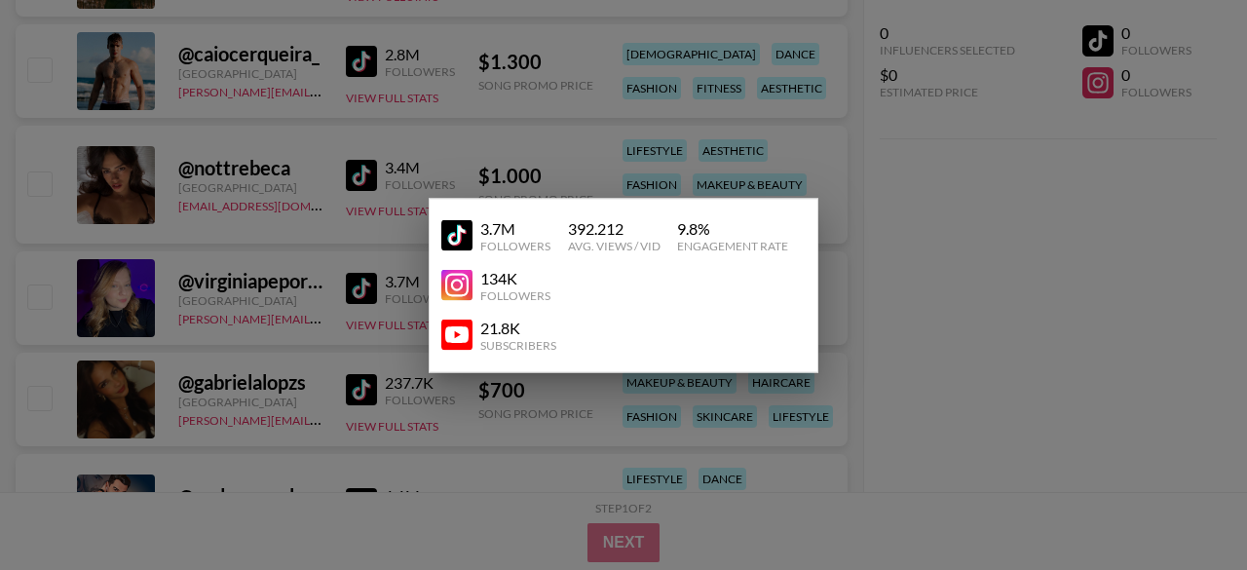
click at [895, 359] on div at bounding box center [623, 285] width 1247 height 570
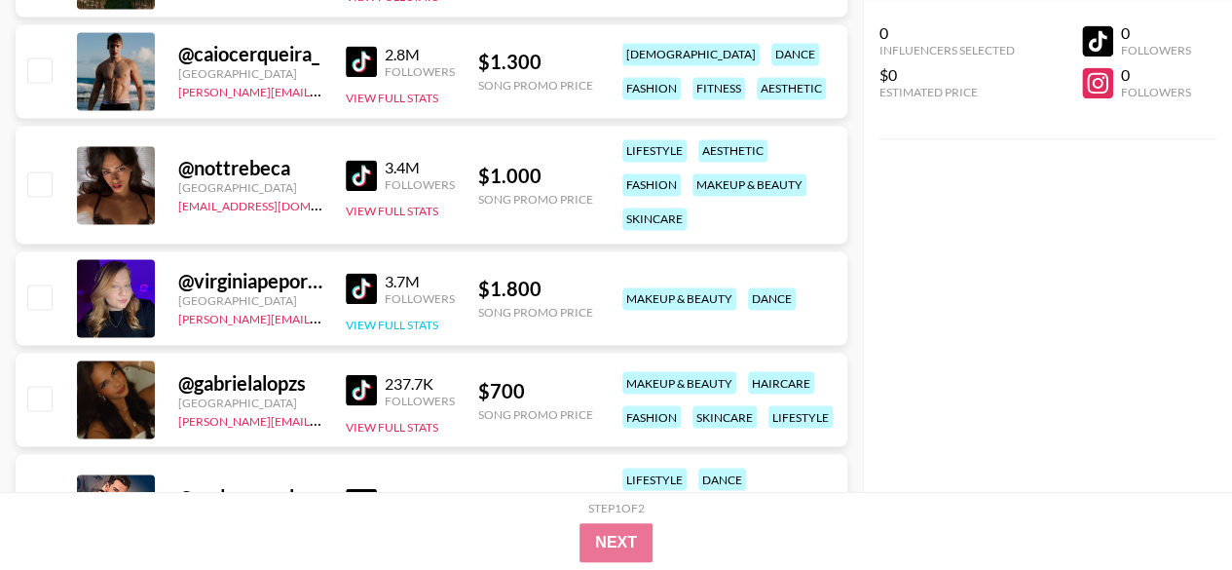
scroll to position [1531, 0]
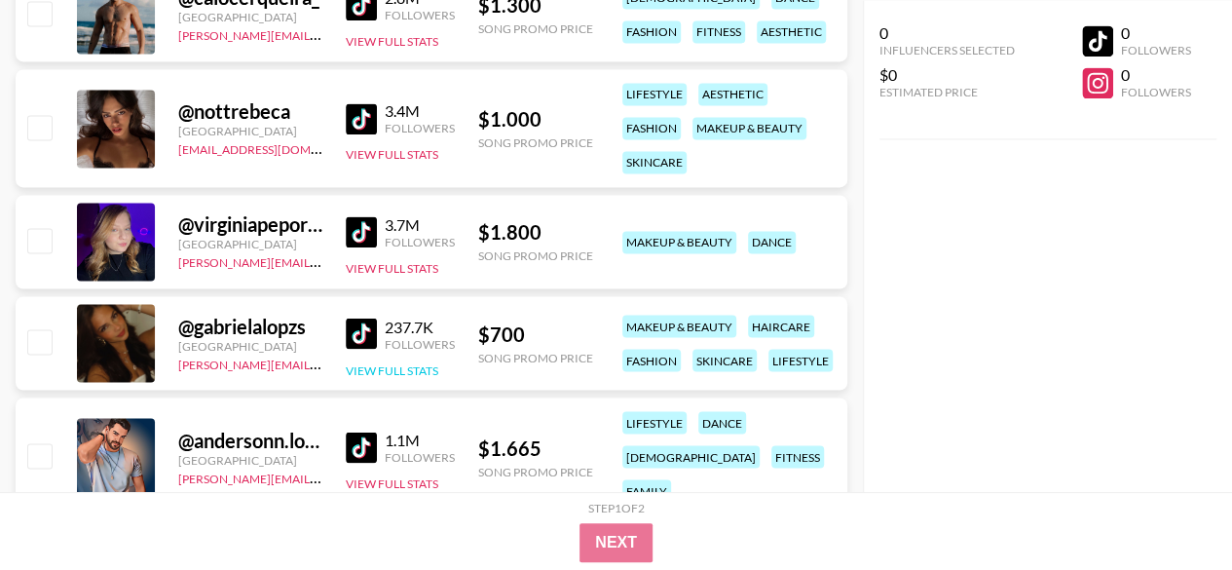
click at [422, 373] on button "View Full Stats" at bounding box center [392, 369] width 93 height 15
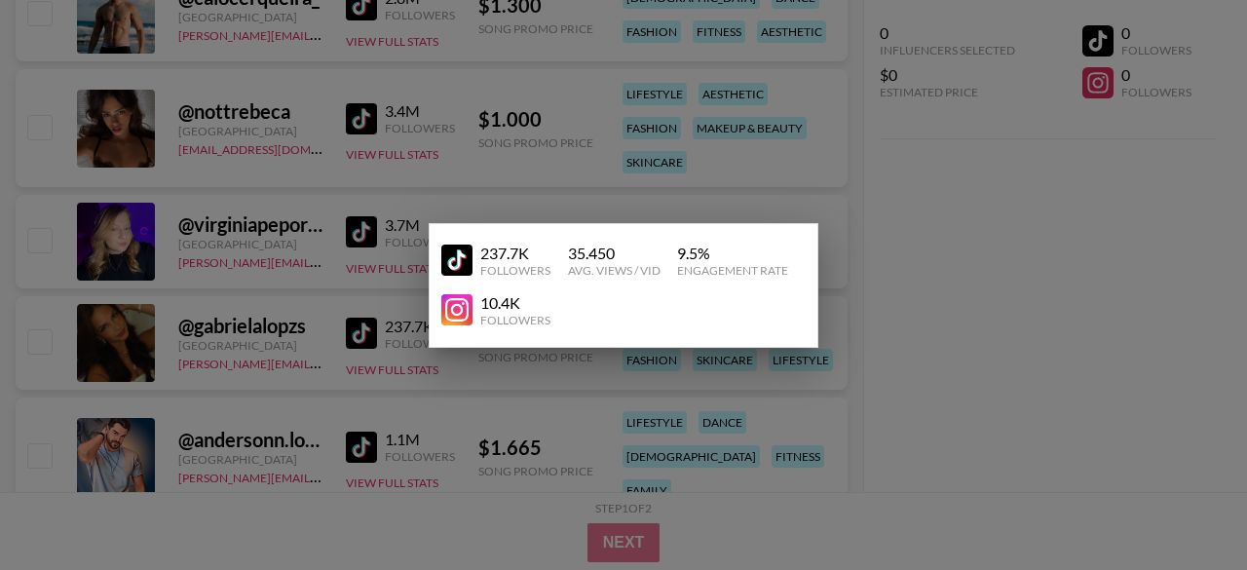
click at [888, 451] on div at bounding box center [623, 285] width 1247 height 570
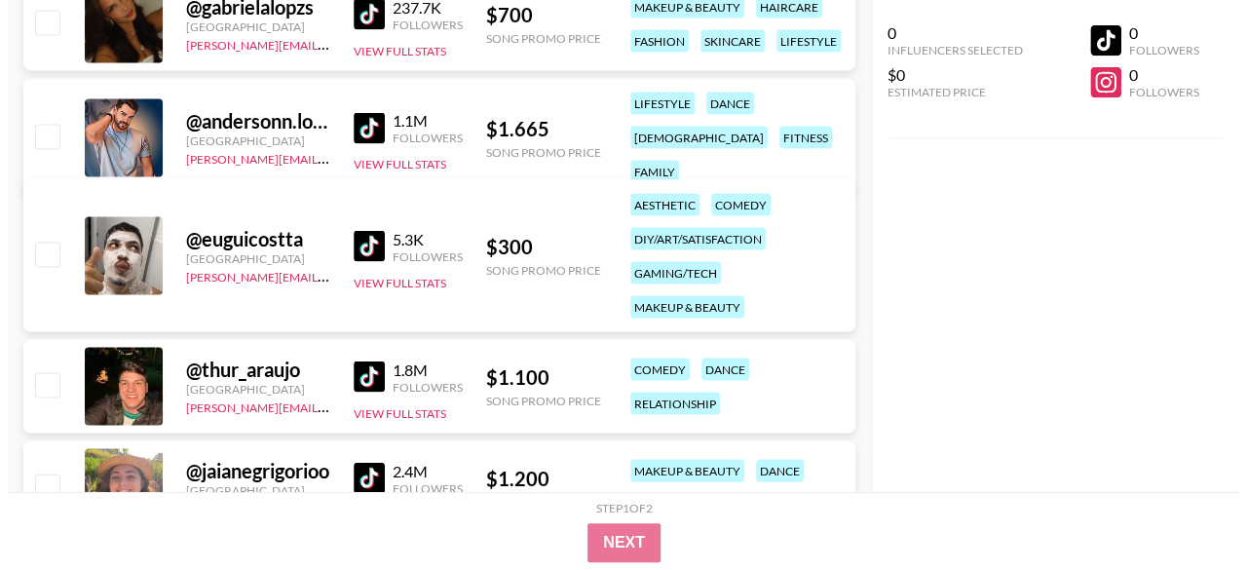
scroll to position [1850, 0]
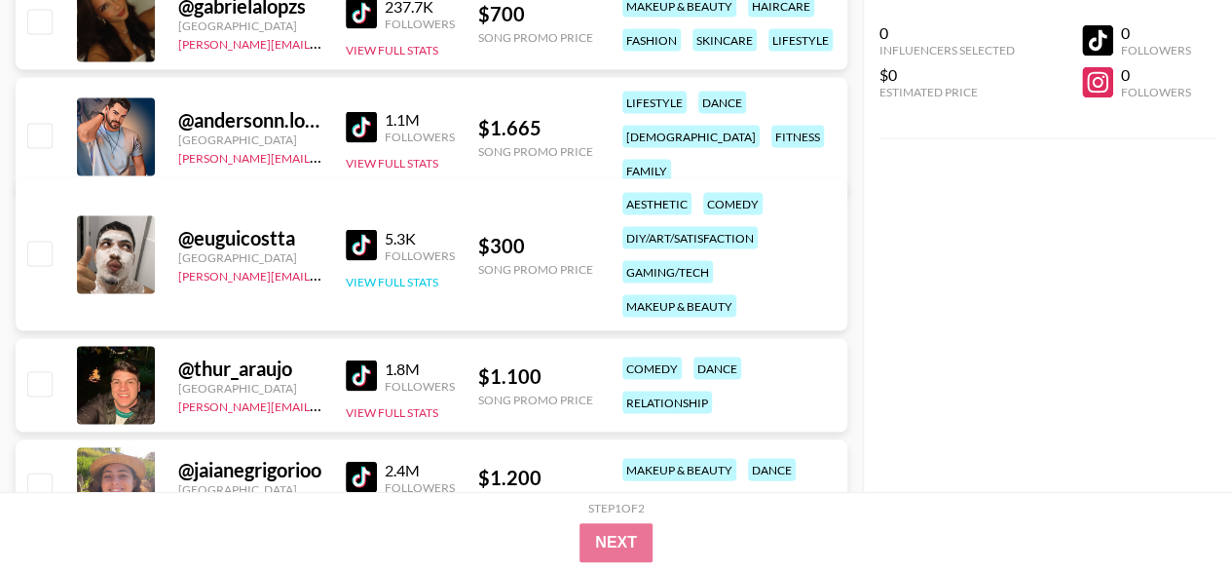
click at [402, 281] on button "View Full Stats" at bounding box center [392, 282] width 93 height 15
